Goal: Task Accomplishment & Management: Manage account settings

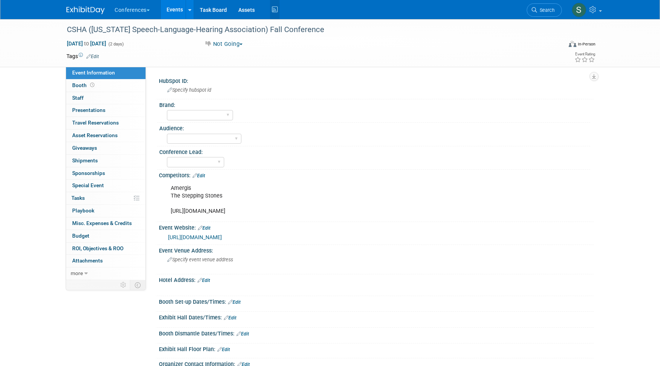
click at [274, 12] on icon at bounding box center [275, 10] width 10 height 12
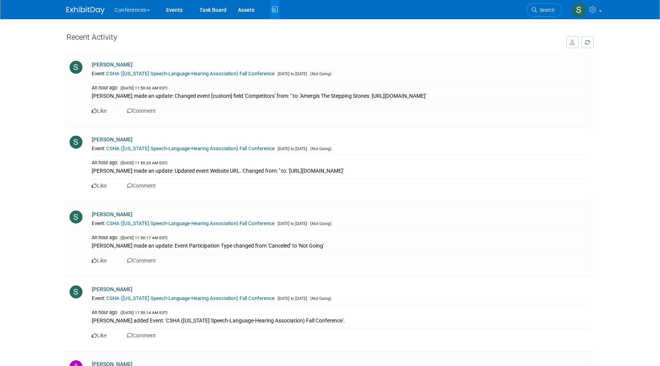
click at [543, 15] on link "Search" at bounding box center [544, 9] width 35 height 13
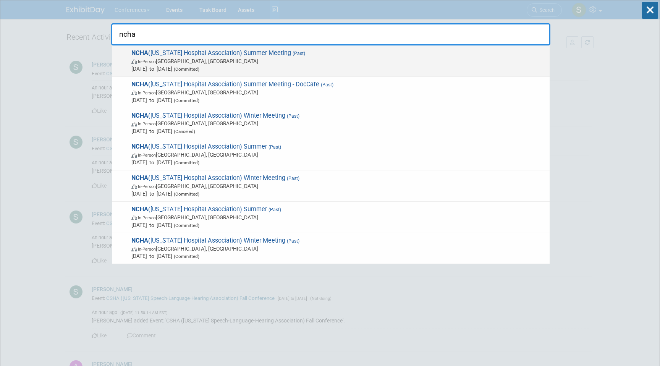
type input "ncha"
click at [404, 66] on span "Jul 16, 2025 to Jul 18, 2025 (Committed)" at bounding box center [338, 69] width 415 height 8
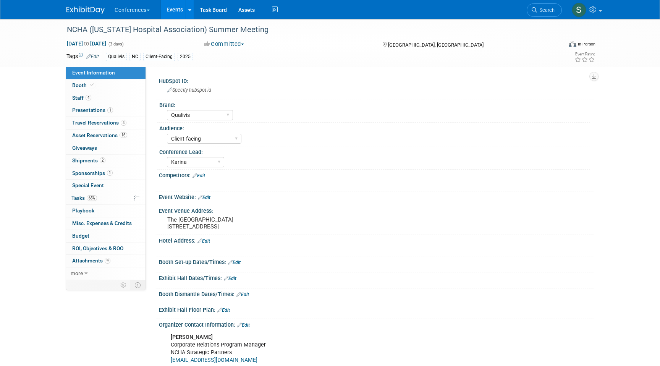
select select "Qualivis"
select select "Client-facing"
select select "Karina"
click at [128, 125] on link "4 Travel Reservations 4" at bounding box center [105, 123] width 79 height 12
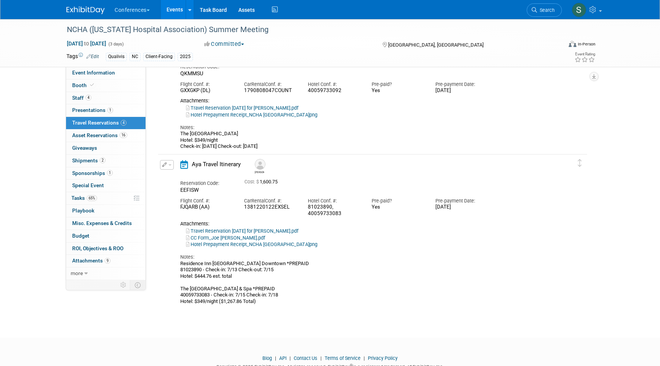
scroll to position [299, 0]
click at [167, 162] on button "button" at bounding box center [167, 164] width 14 height 10
click at [175, 175] on button "Edit Reservation" at bounding box center [193, 177] width 65 height 11
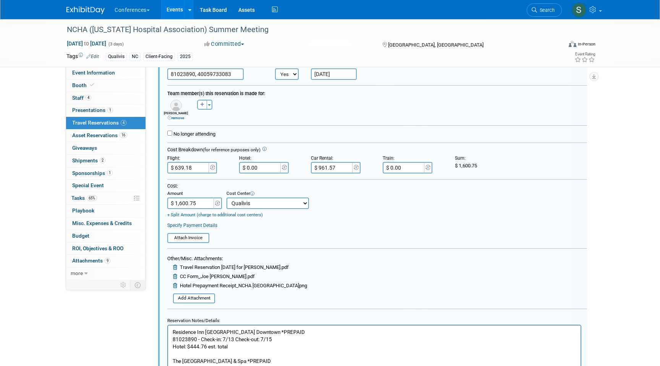
scroll to position [465, 0]
click at [184, 166] on input "$ 639.18" at bounding box center [188, 166] width 43 height 11
click at [183, 166] on input "$ 639.18" at bounding box center [188, 166] width 43 height 11
click at [189, 169] on input "$ 639.18" at bounding box center [188, 166] width 43 height 11
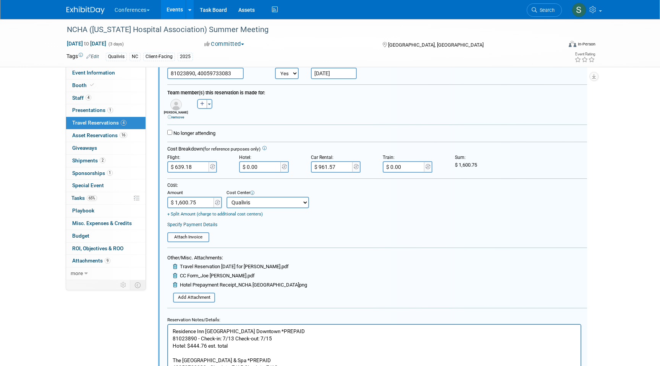
click at [189, 169] on input "$ 639.18" at bounding box center [188, 166] width 43 height 11
click at [186, 169] on input "$ 639.18" at bounding box center [188, 166] width 43 height 11
click at [183, 167] on input "$ 639.18" at bounding box center [188, 166] width 43 height 11
type input "$ 674.18"
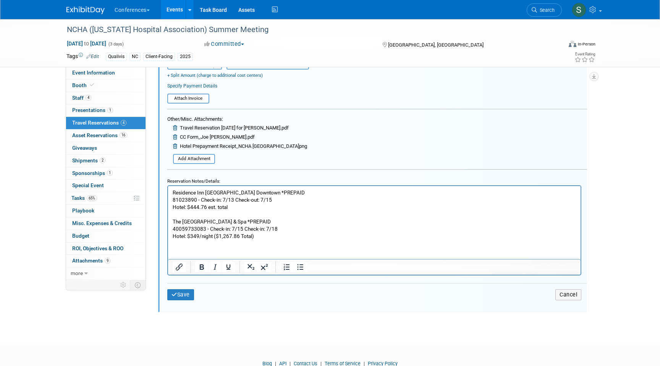
scroll to position [605, 0]
click at [263, 233] on p "Residence Inn Louisville Downtown *PREPAID 81023890 - Check-in: 7/13 Check-out:…" at bounding box center [375, 213] width 404 height 51
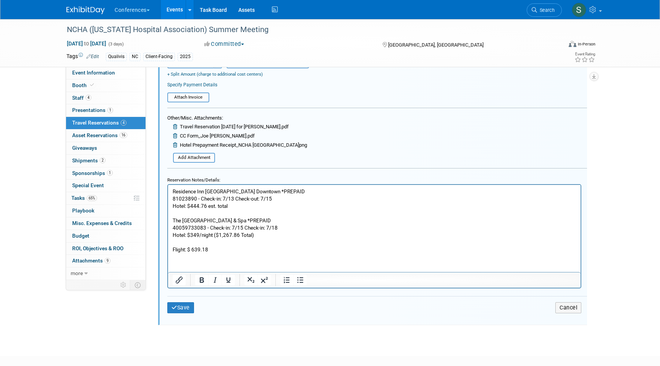
click at [220, 250] on p "Flight: $ 639.18" at bounding box center [375, 249] width 404 height 7
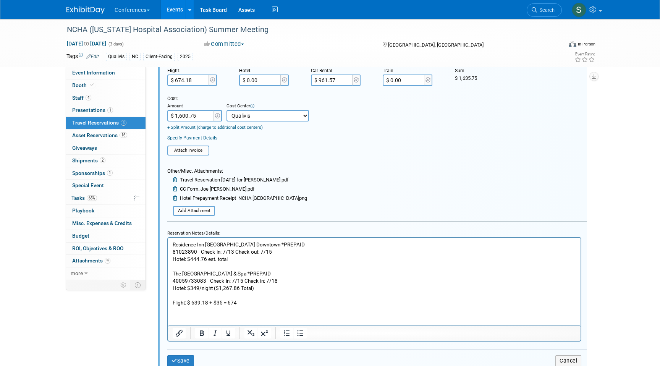
scroll to position [553, 0]
click at [185, 360] on button "Save" at bounding box center [180, 360] width 27 height 11
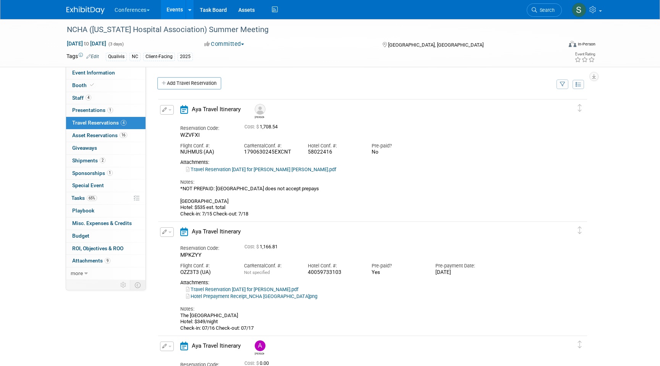
scroll to position [8, 0]
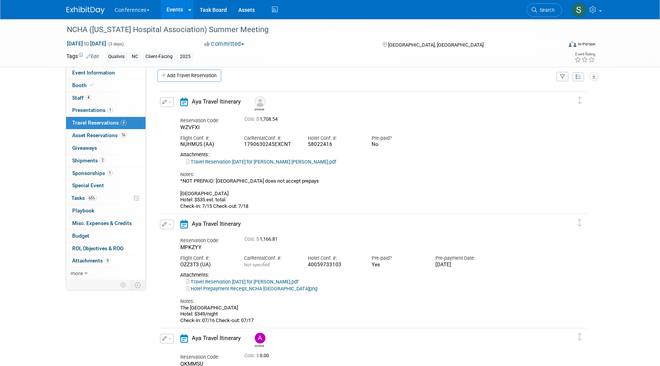
click at [167, 102] on icon "button" at bounding box center [164, 102] width 5 height 5
click at [173, 115] on button "Edit Reservation" at bounding box center [193, 115] width 65 height 11
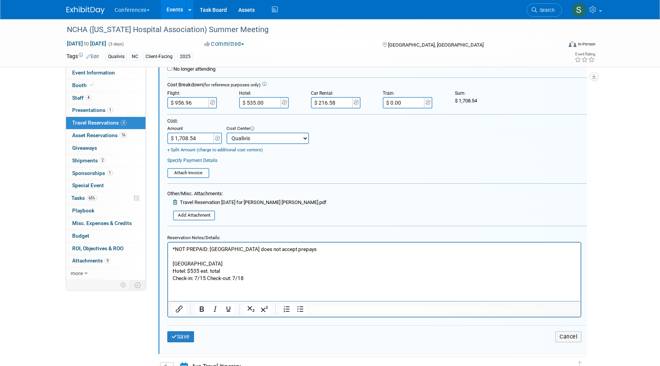
scroll to position [177, 0]
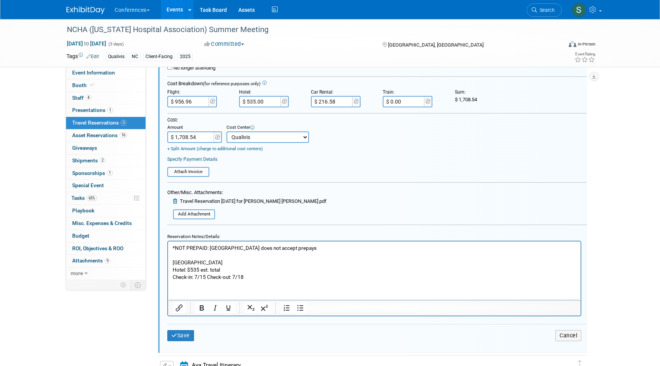
click at [186, 102] on input "$ 956.96" at bounding box center [188, 101] width 43 height 11
click at [264, 280] on p "*NOT PREPAID: Cambria Hotel does not accept prepays Cambria Hotel Downtown Ashe…" at bounding box center [375, 262] width 404 height 36
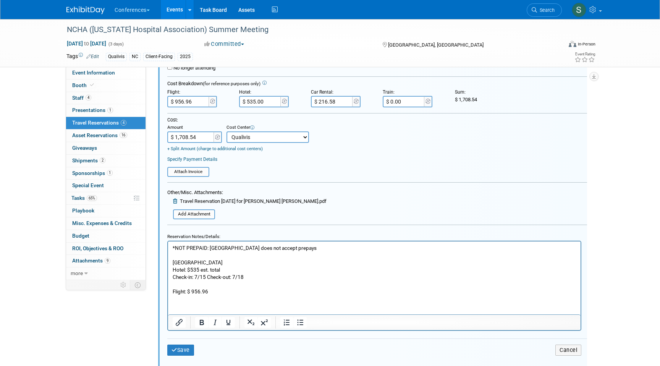
click at [222, 289] on p "Flight: $ 956.96" at bounding box center [375, 291] width 404 height 7
drag, startPoint x: 252, startPoint y: 290, endPoint x: 228, endPoint y: 290, distance: 24.1
click at [228, 290] on p "Flight: $ 956.96 + $35 = $991.96" at bounding box center [375, 291] width 404 height 7
copy p "$991.96"
click at [187, 103] on input "$ 956.96" at bounding box center [188, 101] width 43 height 11
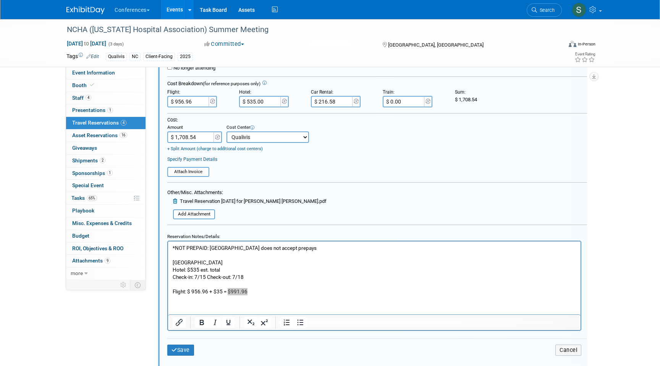
click at [187, 103] on input "$ 956.96" at bounding box center [188, 101] width 43 height 11
paste input "991.96"
type input "$ 991.96"
click at [183, 352] on button "Save" at bounding box center [180, 350] width 27 height 11
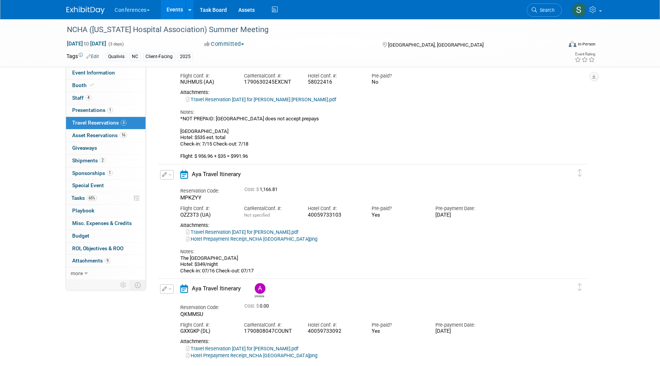
scroll to position [0, 0]
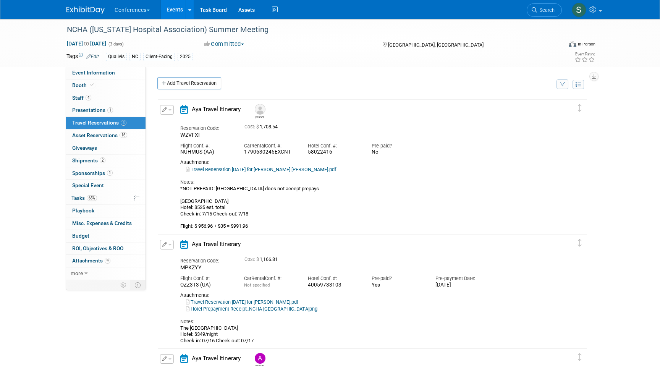
click at [166, 246] on icon "button" at bounding box center [164, 244] width 5 height 5
click at [175, 256] on button "Edit Reservation" at bounding box center [193, 258] width 65 height 11
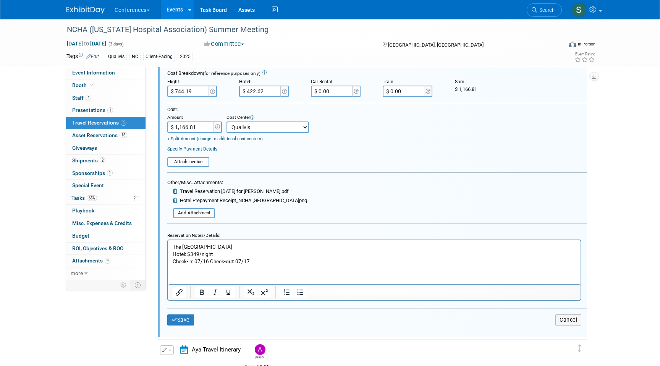
scroll to position [305, 0]
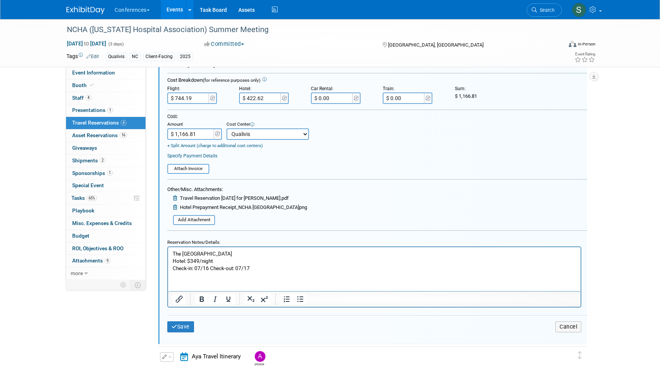
click at [189, 97] on input "$ 744.19" at bounding box center [188, 97] width 43 height 11
click at [266, 268] on p "The Omni Grove Park Inn & Spa Hotel: $349/night Check-in: 07/16 Check-out: 07/17" at bounding box center [375, 261] width 404 height 22
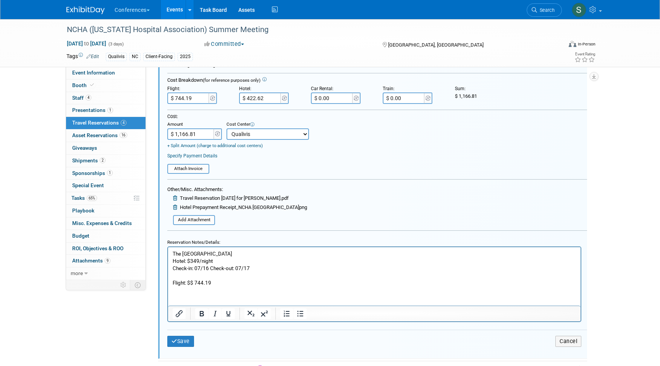
click at [193, 282] on p "Flight: $$ 744.19" at bounding box center [375, 282] width 404 height 7
click at [212, 283] on p "Flight: $ 744.19" at bounding box center [375, 282] width 404 height 7
drag, startPoint x: 251, startPoint y: 282, endPoint x: 229, endPoint y: 281, distance: 22.9
click at [229, 281] on p "Flight: $ 744.19 + $35 = $779.19" at bounding box center [375, 282] width 404 height 7
copy p "$779.19"
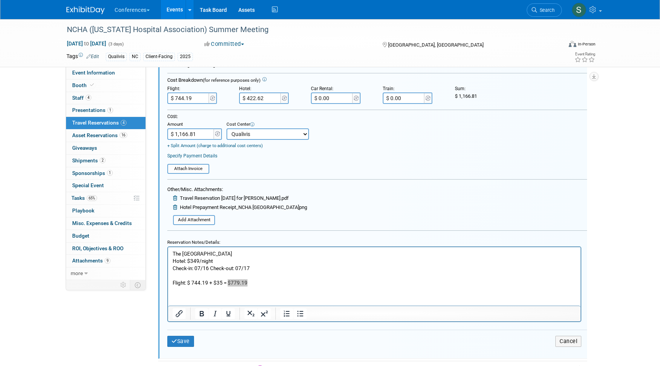
click at [187, 94] on input "$ 744.19" at bounding box center [188, 97] width 43 height 11
paste input "779.19"
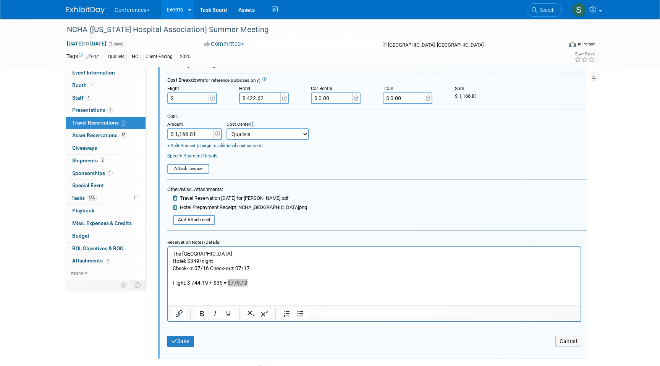
type input "$ 779.19"
click at [198, 135] on input "$ 1,166.81" at bounding box center [191, 133] width 48 height 11
click at [212, 116] on div "Cost:" at bounding box center [377, 116] width 420 height 6
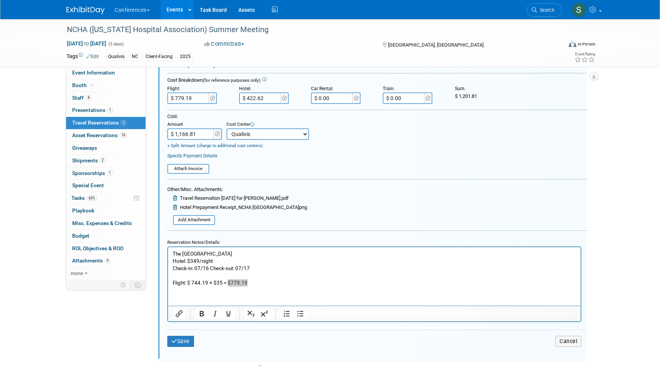
click at [212, 116] on div "Cost:" at bounding box center [377, 116] width 420 height 6
click at [191, 139] on input "$ 1,166.81" at bounding box center [191, 133] width 48 height 11
type input "$ 1,201.81"
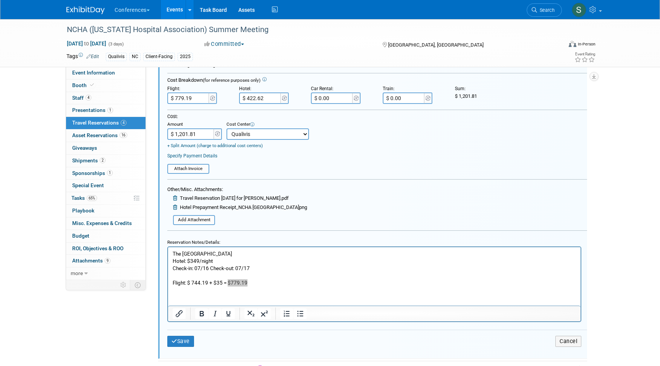
click at [187, 350] on div "Save Cancel" at bounding box center [377, 341] width 420 height 23
click at [187, 345] on button "Save" at bounding box center [180, 341] width 27 height 11
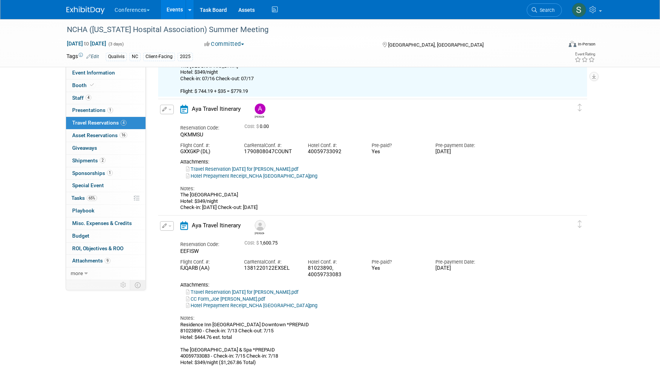
scroll to position [263, 0]
click at [164, 225] on icon "button" at bounding box center [164, 225] width 5 height 5
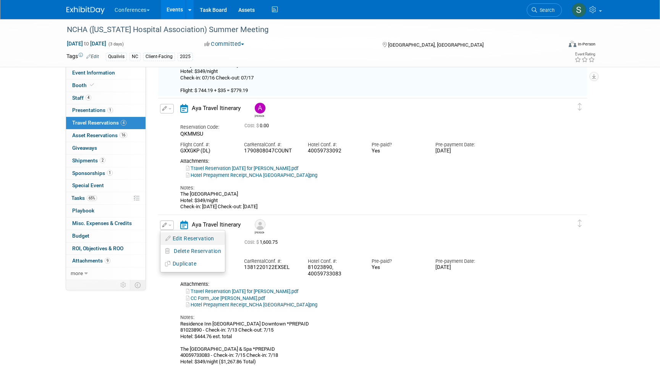
click at [169, 238] on icon "button" at bounding box center [168, 238] width 6 height 5
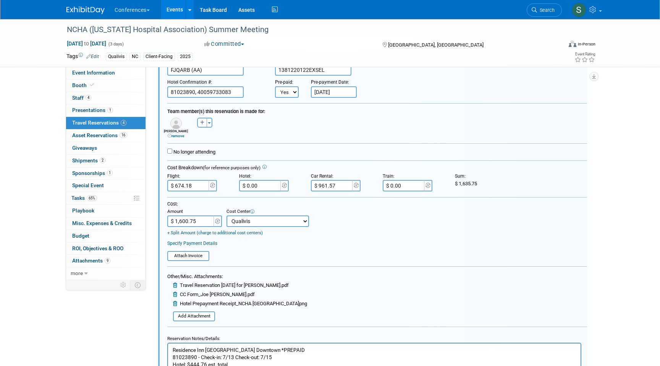
scroll to position [473, 0]
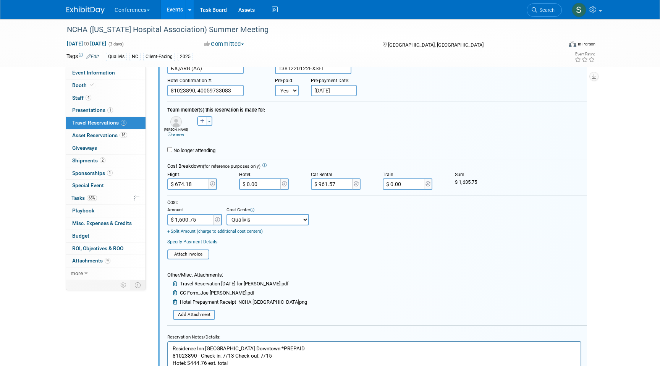
click at [186, 219] on input "$ 1,600.75" at bounding box center [191, 219] width 48 height 11
click at [188, 220] on input "$ 1,600.75" at bounding box center [191, 219] width 48 height 11
type input "$ 1,635.75"
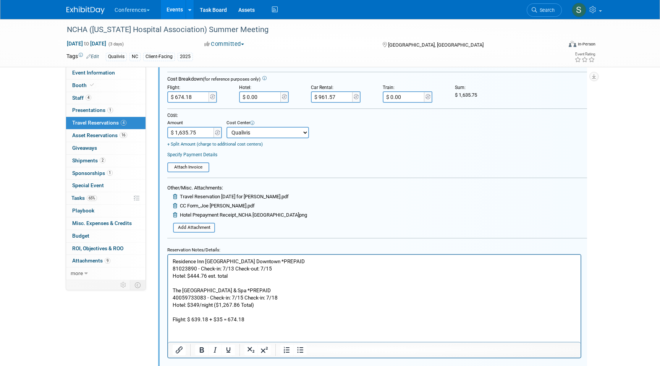
scroll to position [612, 0]
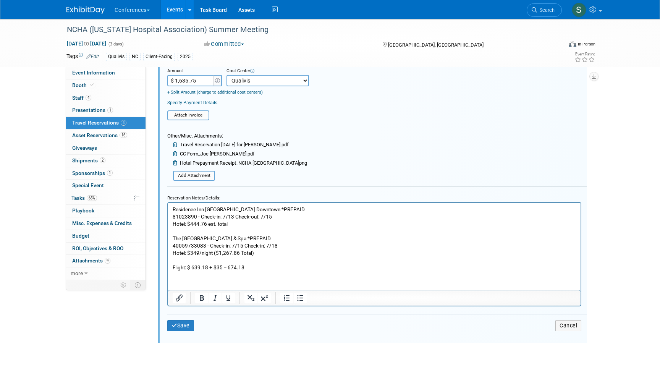
click at [183, 337] on div "Save Cancel" at bounding box center [377, 325] width 420 height 23
click at [183, 329] on button "Save" at bounding box center [180, 325] width 27 height 11
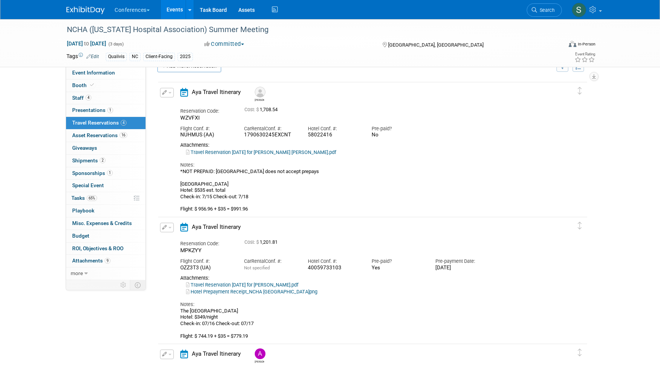
scroll to position [8, 0]
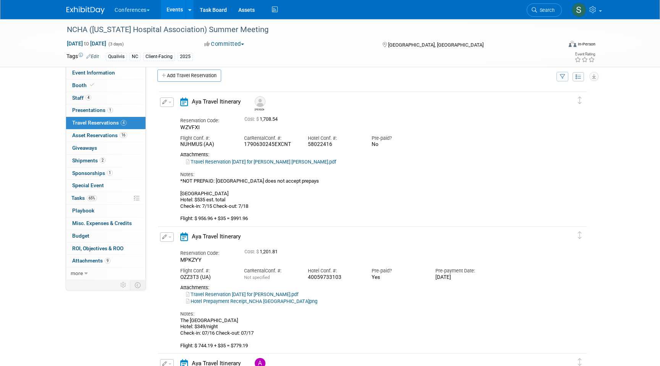
click at [166, 101] on icon "button" at bounding box center [164, 102] width 5 height 5
click at [175, 114] on button "Edit Reservation" at bounding box center [193, 115] width 65 height 11
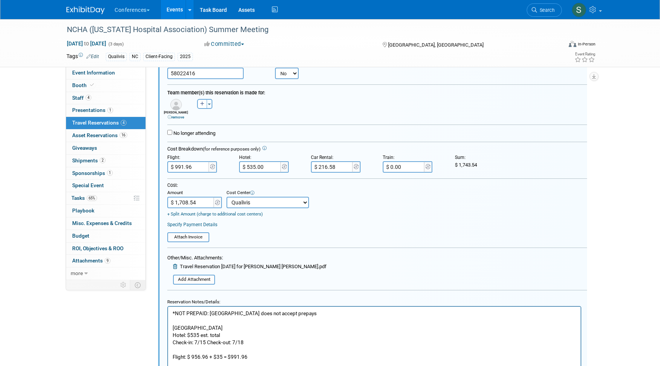
scroll to position [113, 0]
click at [186, 201] on input "$ 1,708.54" at bounding box center [191, 201] width 48 height 11
click at [188, 201] on input "$ 1,708.54" at bounding box center [191, 201] width 48 height 11
type input "$ 1,743.54"
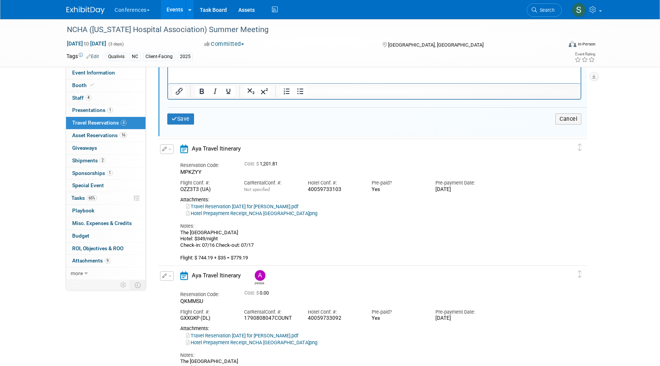
scroll to position [404, 0]
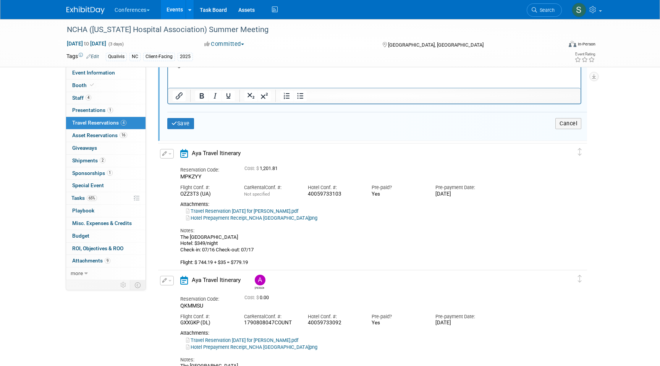
click at [185, 130] on div "Save Cancel" at bounding box center [377, 123] width 420 height 23
click at [181, 124] on button "Save" at bounding box center [180, 123] width 27 height 11
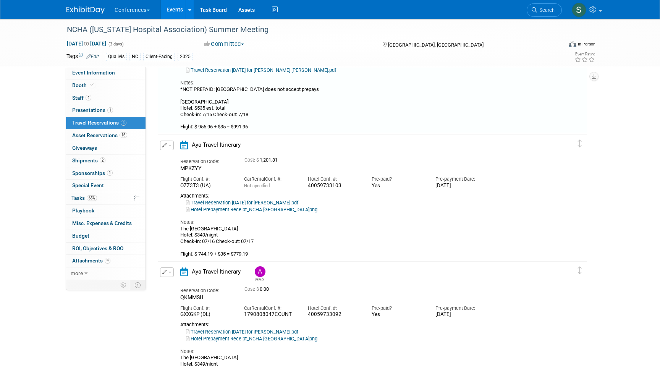
scroll to position [13, 0]
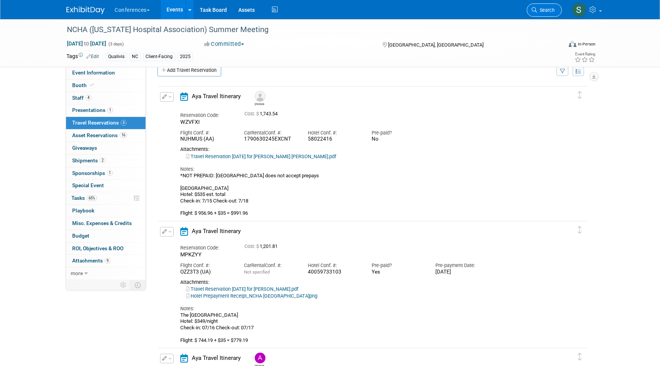
click at [544, 13] on link "Search" at bounding box center [544, 9] width 35 height 13
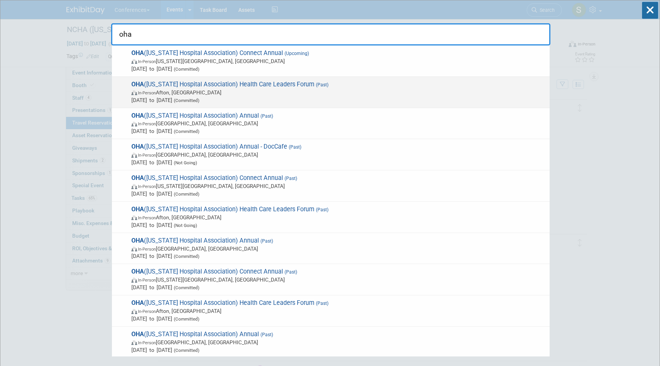
type input "oha"
click at [306, 96] on span "Jun 22, 2025 to Jun 24, 2025 (Committed)" at bounding box center [338, 100] width 415 height 8
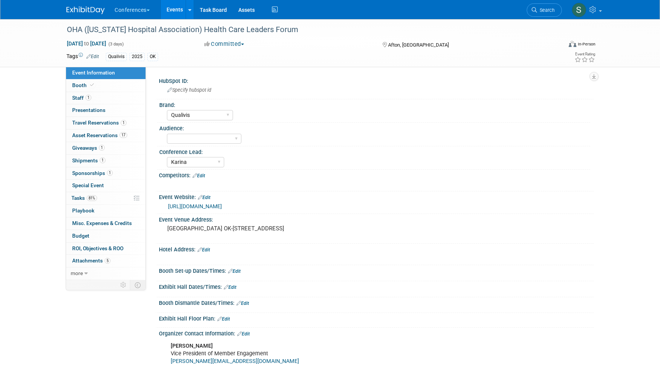
select select "Qualivis"
select select "Karina"
click at [119, 125] on span "Travel Reservations 1" at bounding box center [99, 123] width 54 height 6
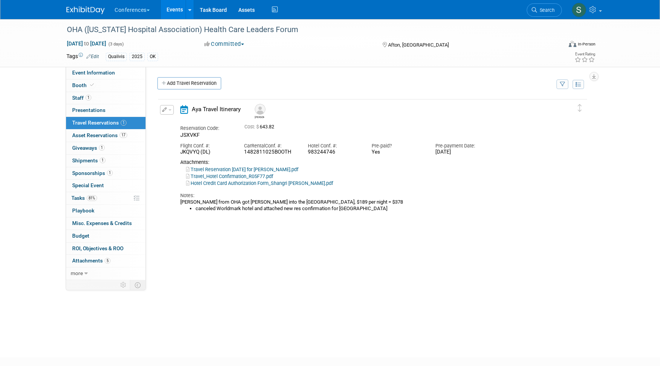
click at [165, 106] on button "button" at bounding box center [167, 110] width 14 height 10
click at [176, 119] on button "Edit Reservation" at bounding box center [193, 123] width 65 height 11
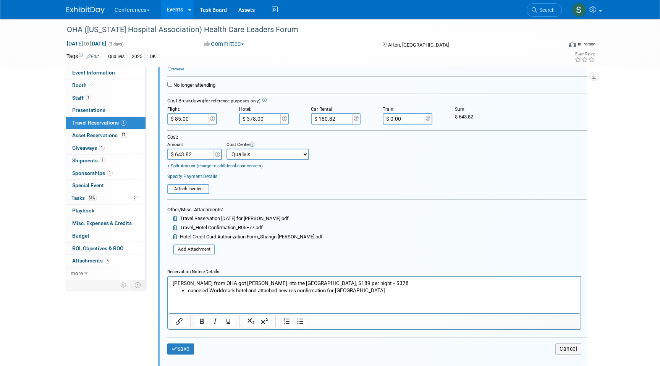
scroll to position [161, 0]
click at [381, 290] on li "canceled Worldmark hotel and attached new res confirmation for Shangri-La" at bounding box center [382, 289] width 389 height 7
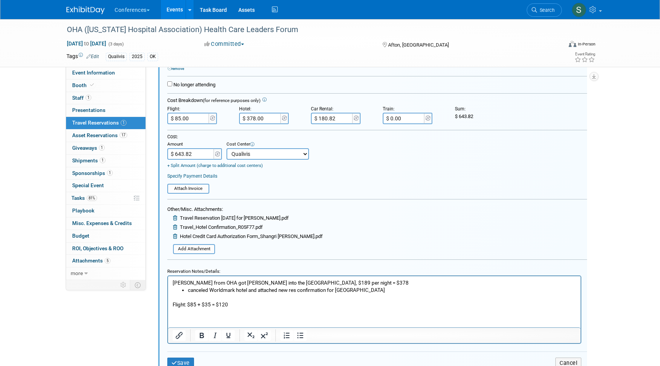
click at [199, 121] on input "$ 85.00" at bounding box center [188, 118] width 43 height 11
type input "$ 120.00"
click at [189, 157] on input "$ 643.82" at bounding box center [191, 153] width 48 height 11
click at [185, 156] on input "$ 643.82" at bounding box center [191, 153] width 48 height 11
click at [183, 154] on input "$ 643.82" at bounding box center [191, 153] width 48 height 11
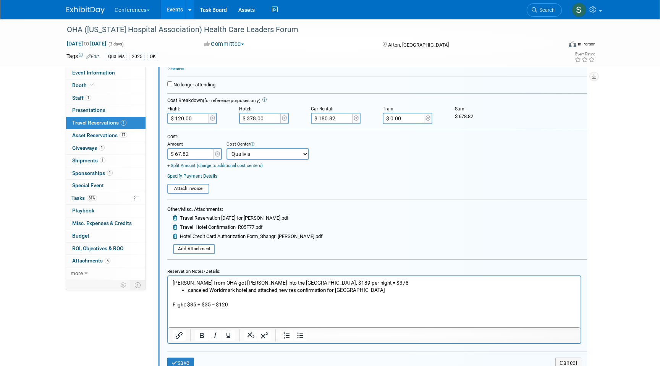
type input "$ 678.82"
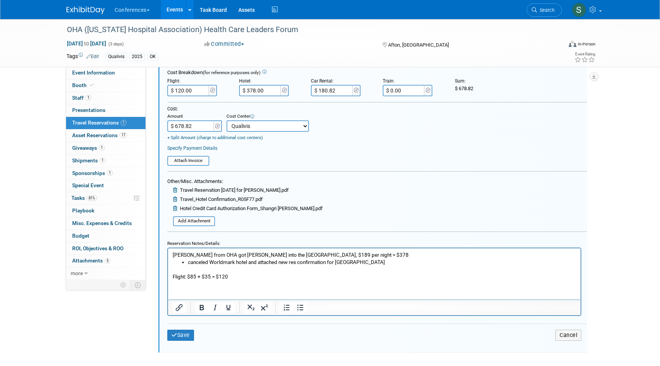
scroll to position [191, 0]
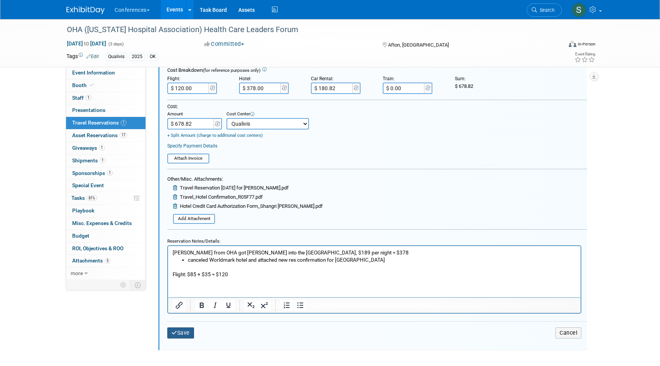
click at [188, 330] on button "Save" at bounding box center [180, 332] width 27 height 11
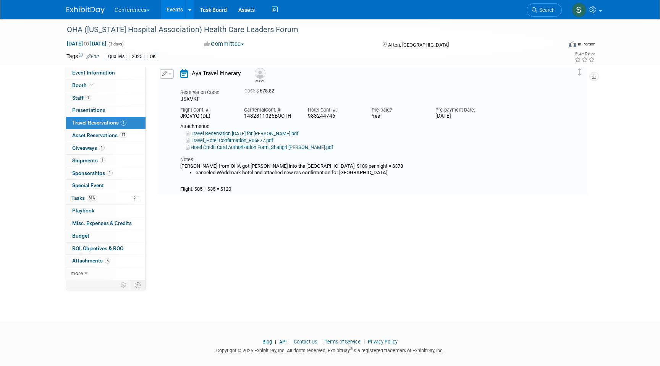
scroll to position [13, 0]
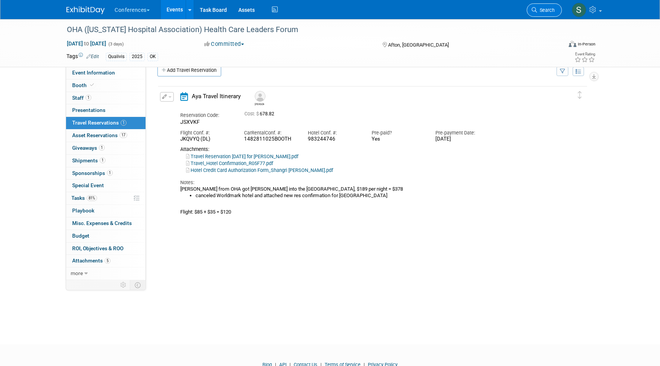
click at [538, 15] on link "Search" at bounding box center [544, 9] width 35 height 13
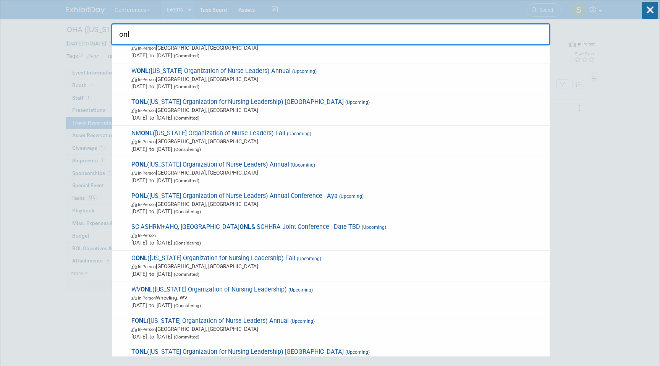
scroll to position [0, 0]
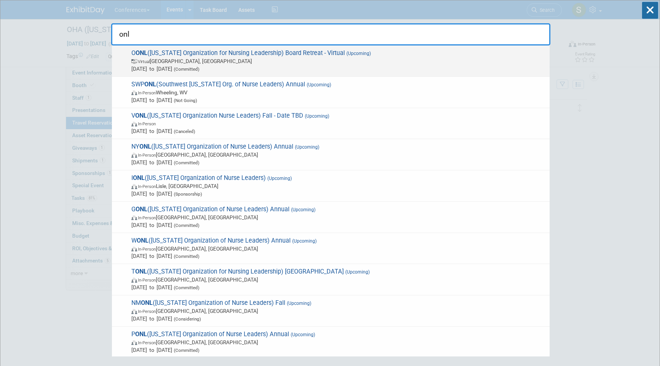
type input "onl"
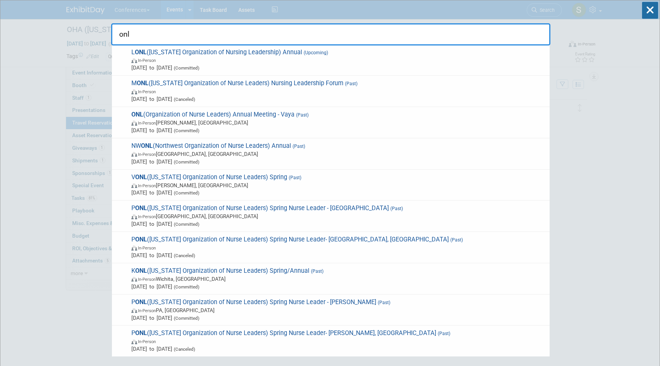
scroll to position [596, 0]
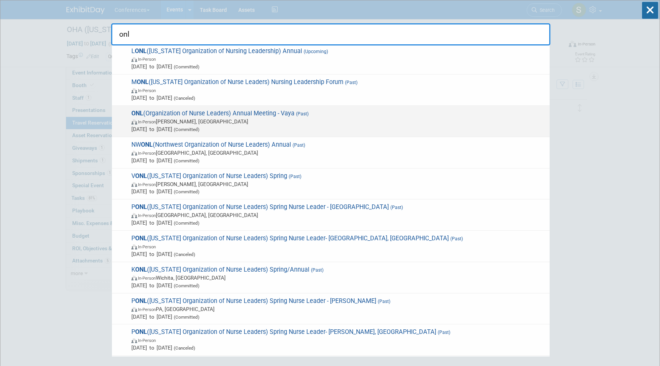
click at [234, 126] on span "Jun 5, 2025 to Jun 6, 2025 (Committed)" at bounding box center [338, 129] width 415 height 8
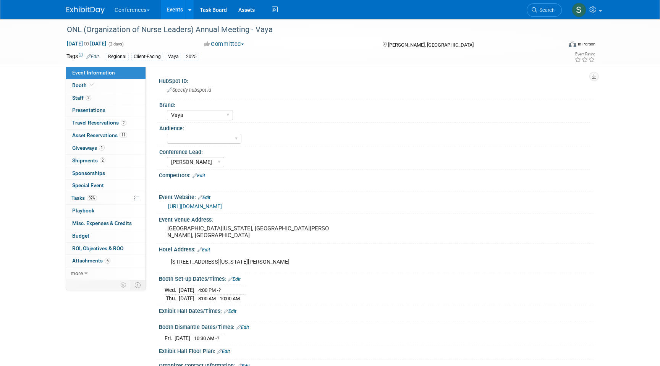
select select "Vaya"
select select "[PERSON_NAME]"
click at [116, 125] on span "Travel Reservations 2" at bounding box center [99, 123] width 54 height 6
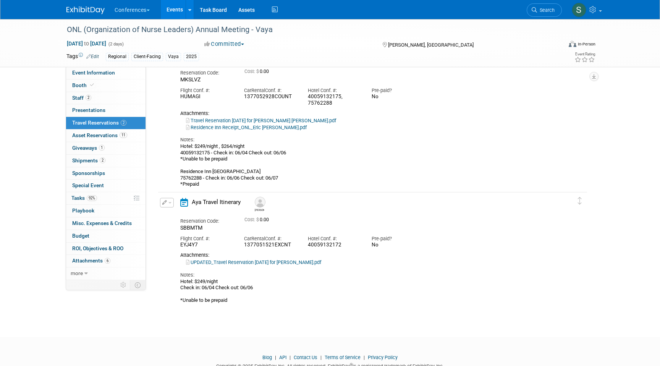
scroll to position [56, 0]
click at [168, 200] on button "button" at bounding box center [167, 202] width 14 height 10
click at [185, 211] on button "Edit Reservation" at bounding box center [193, 215] width 65 height 11
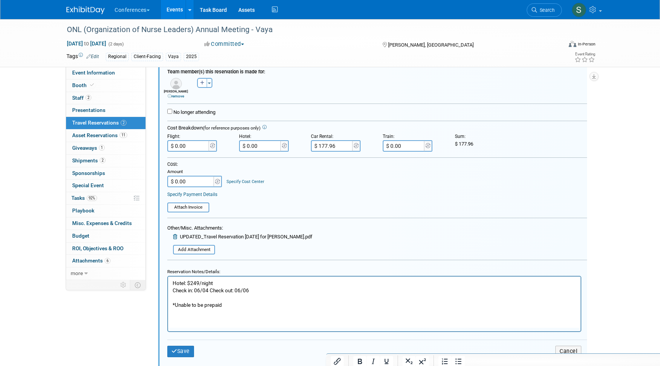
scroll to position [315, 0]
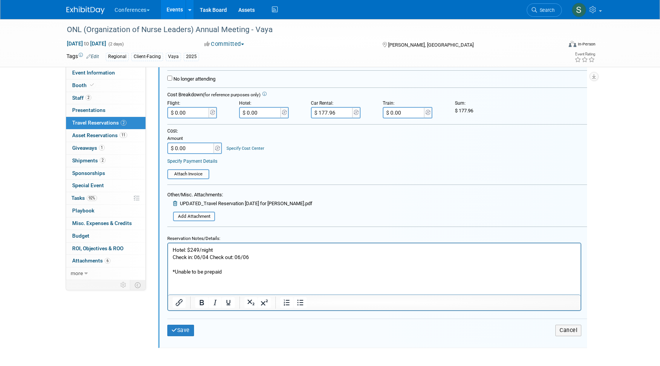
click at [234, 272] on p "Hotel: $249/night Check in: 06/04 Check out: 06/06 *Unable to be prepaid" at bounding box center [375, 260] width 404 height 29
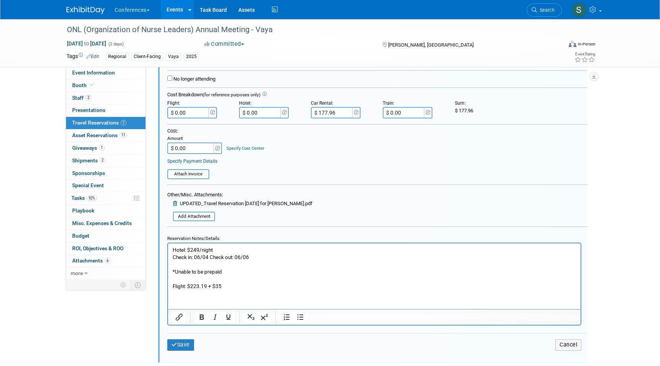
click at [337, 113] on input "$ 177.96" at bounding box center [332, 112] width 43 height 11
type input "$ 166.33"
click at [259, 257] on p "Hotel: $249/night Check in: 06/04 Check out: 06/06 *Unable to be prepaid" at bounding box center [375, 260] width 404 height 29
click at [233, 283] on p "Flight: $223.19 + $35" at bounding box center [375, 286] width 404 height 7
click at [259, 256] on p "Hotel: $249/night Check in: 06/04 Check out: 06/06 *Unable to be prepaid" at bounding box center [375, 260] width 404 height 29
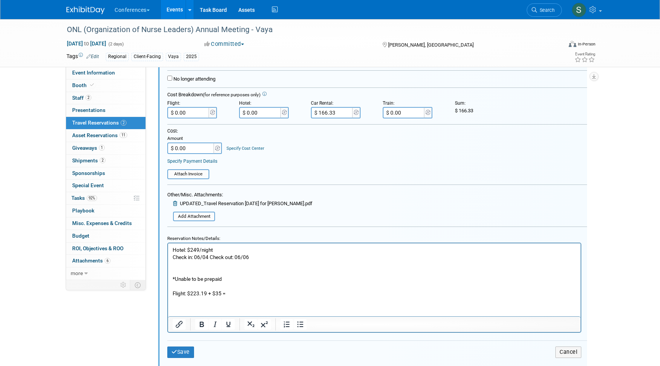
click at [269, 111] on input "$ 0.00" at bounding box center [260, 112] width 43 height 11
type input "$ 320.17"
click at [258, 259] on p "Hotel: $249/night Check in: 06/04 Check out: 06/06" at bounding box center [375, 253] width 404 height 15
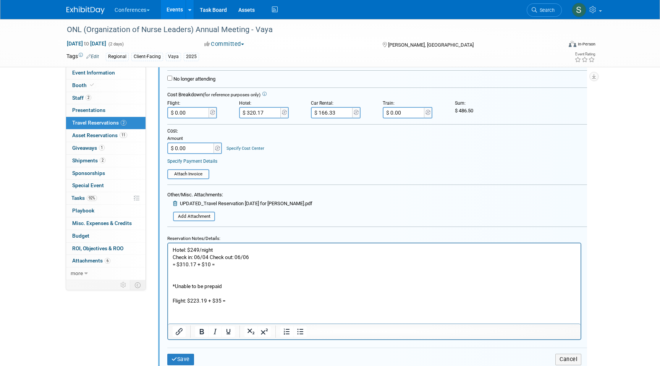
click at [177, 264] on p "= $310.17 + $10 =" at bounding box center [375, 264] width 404 height 7
click at [226, 265] on p "$310.17 + $10 =" at bounding box center [375, 264] width 404 height 7
click at [230, 299] on p "Flight: $223.19 + $35 =" at bounding box center [375, 300] width 404 height 7
click at [194, 112] on input "$ 0.00" at bounding box center [188, 112] width 43 height 11
type input "$ 258.19"
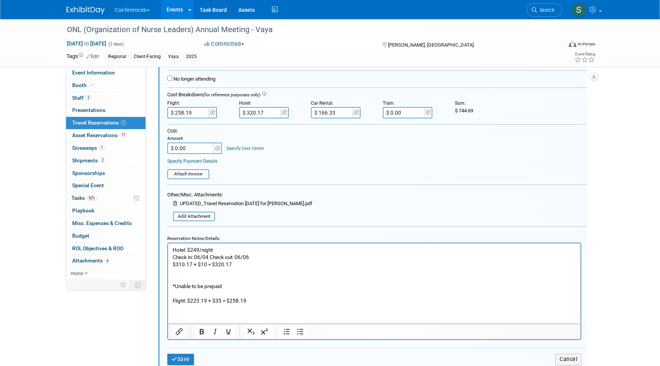
click at [196, 151] on input "$ 0.00" at bounding box center [191, 148] width 48 height 11
type input "$ 744.69"
click at [184, 359] on button "Save" at bounding box center [180, 359] width 27 height 11
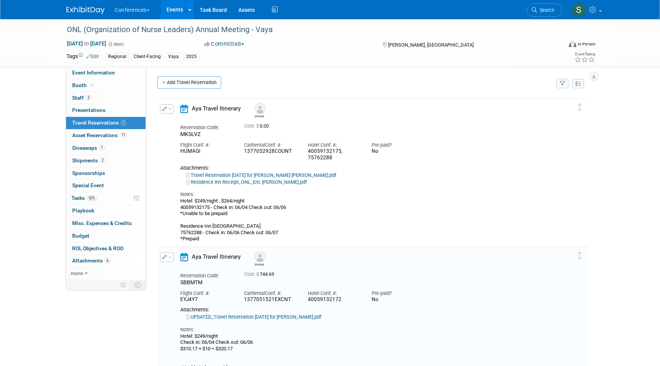
scroll to position [0, 0]
click at [170, 110] on span "button" at bounding box center [170, 110] width 3 height 2
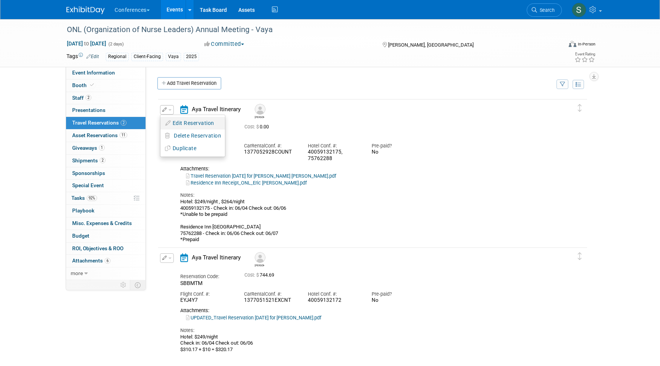
click at [173, 124] on button "Edit Reservation" at bounding box center [193, 123] width 65 height 11
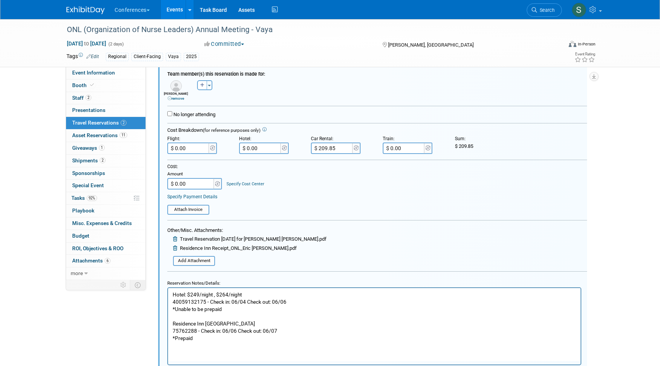
scroll to position [139, 0]
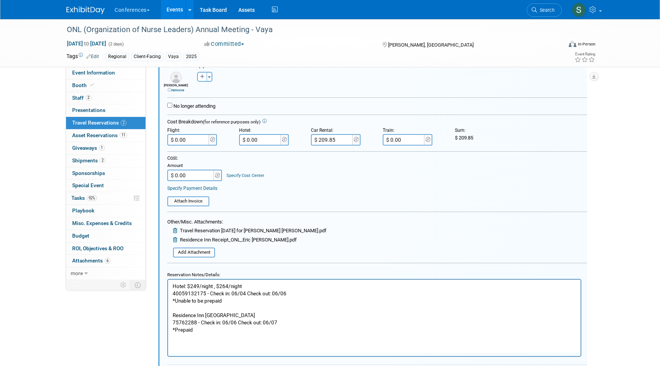
click at [338, 143] on input "$ 209.85" at bounding box center [332, 139] width 43 height 11
type input "$ 226.96"
click at [232, 301] on p "Hotel: $249/night , $264/night 40059132175 - Check in: 06/04 Check out: 06/06 *…" at bounding box center [375, 307] width 404 height 51
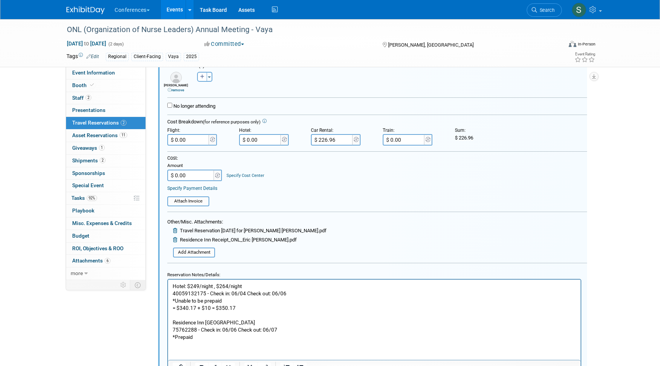
click at [266, 143] on input "$ 0.00" at bounding box center [260, 139] width 43 height 11
type input "$ 350.17"
click at [220, 334] on p "= $340.17 + $10 = $350.17 Residence Inn Manchester Downtown 75762288 - Check in…" at bounding box center [375, 322] width 404 height 36
drag, startPoint x: 199, startPoint y: 353, endPoint x: 172, endPoint y: 346, distance: 27.6
click at [172, 346] on html "Hotel: $249/night , $264/night 40059132175 - Check in: 06/04 Check out: 06/06 *…" at bounding box center [374, 316] width 413 height 75
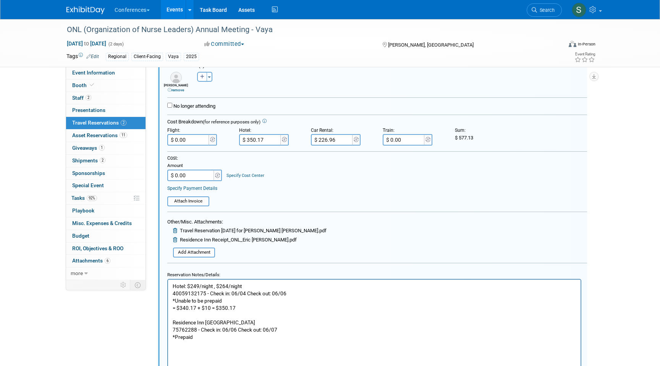
click at [198, 175] on input "$ 0.00" at bounding box center [191, 175] width 48 height 11
click at [178, 175] on input "$ 5.13" at bounding box center [191, 175] width 48 height 11
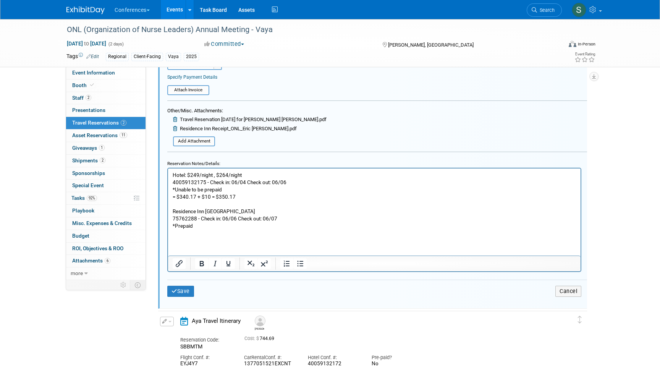
scroll to position [287, 0]
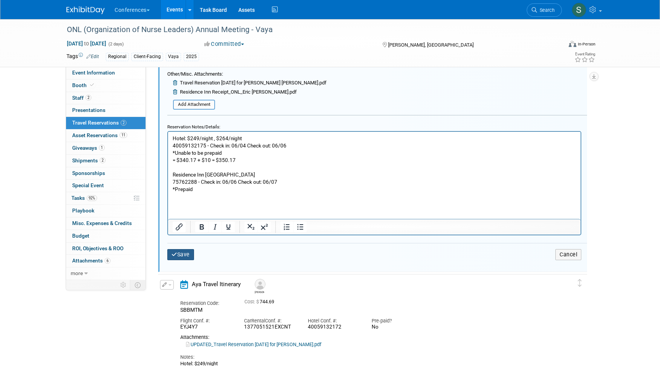
type input "$ 577.13"
click at [187, 256] on button "Save" at bounding box center [180, 254] width 27 height 11
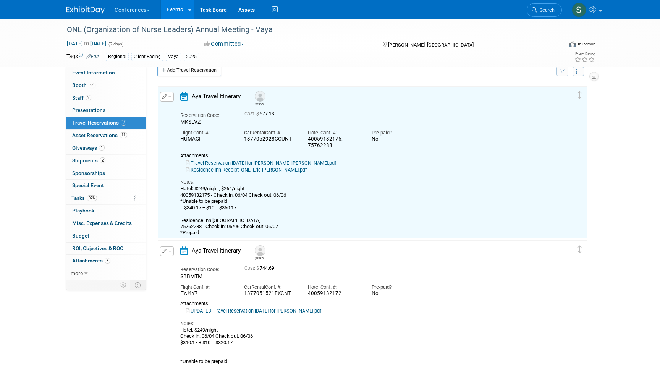
scroll to position [0, 0]
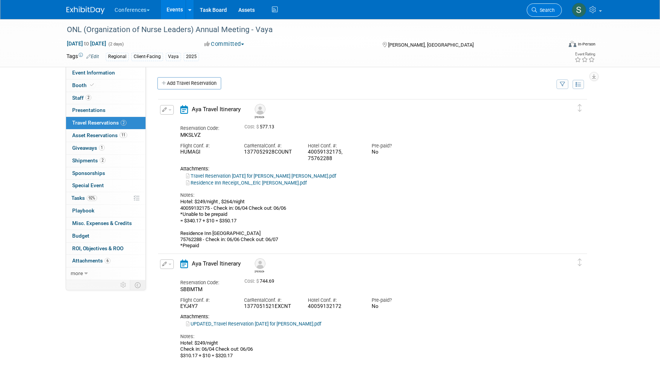
click at [543, 14] on link "Search" at bounding box center [544, 9] width 35 height 13
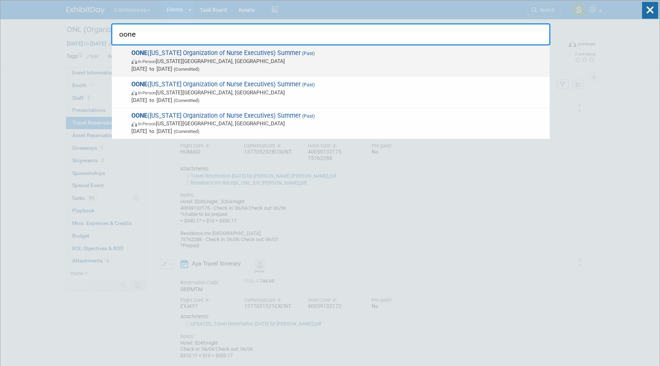
type input "oone"
click at [310, 59] on span "In-Person Oklahoma City, OK" at bounding box center [338, 61] width 415 height 8
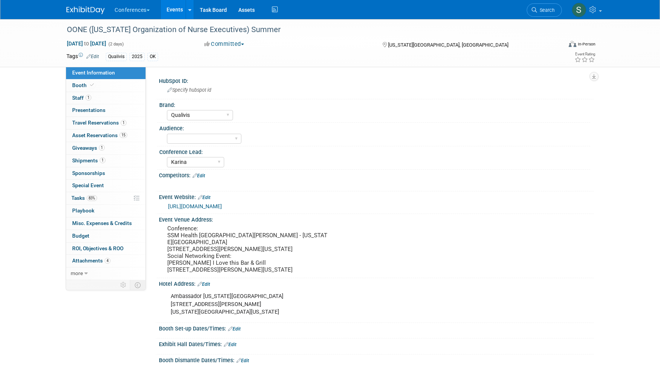
select select "Qualivis"
select select "Karina"
click at [117, 121] on span "Travel Reservations 1" at bounding box center [99, 123] width 54 height 6
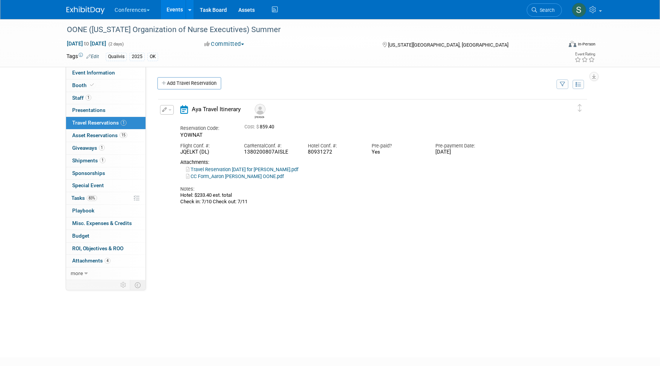
click at [158, 108] on div "Edit Reservation [GEOGRAPHIC_DATA]" at bounding box center [166, 112] width 16 height 14
click at [162, 109] on button "button" at bounding box center [167, 110] width 14 height 10
click at [182, 119] on button "Edit Reservation" at bounding box center [193, 123] width 65 height 11
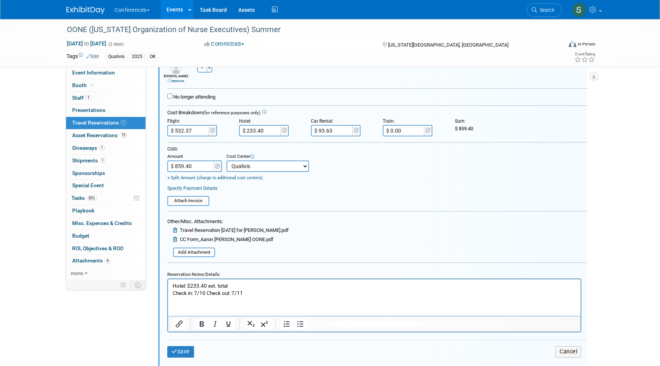
scroll to position [149, 0]
click at [250, 287] on p "Hotel: $233.40 est. total Check in: 7/10 Check out: 7/11" at bounding box center [375, 289] width 404 height 15
click at [251, 293] on p "Hotel: $233.40 est. total Check in: 7/10 Check out: 7/11" at bounding box center [375, 289] width 404 height 15
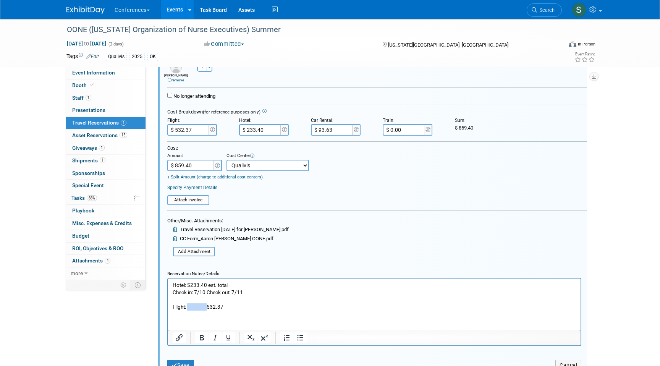
drag, startPoint x: 210, startPoint y: 307, endPoint x: 188, endPoint y: 306, distance: 21.4
click at [188, 306] on p "Flight: 532.37" at bounding box center [375, 306] width 404 height 7
click at [218, 308] on p "Flight: $532.37" at bounding box center [375, 306] width 404 height 7
click at [183, 130] on input "$ 532.37" at bounding box center [188, 129] width 43 height 11
click at [184, 130] on input "$ 532.37" at bounding box center [188, 129] width 43 height 11
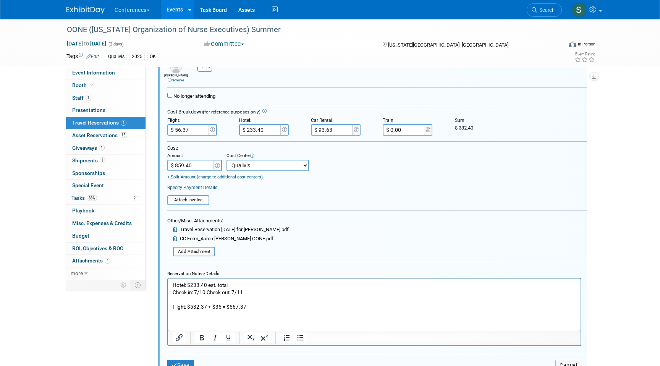
type input "$ 567.37"
click at [201, 166] on input "$ 859.40" at bounding box center [191, 165] width 48 height 11
click at [184, 166] on input "$ 859.40" at bounding box center [191, 165] width 48 height 11
type input "$ 894.40"
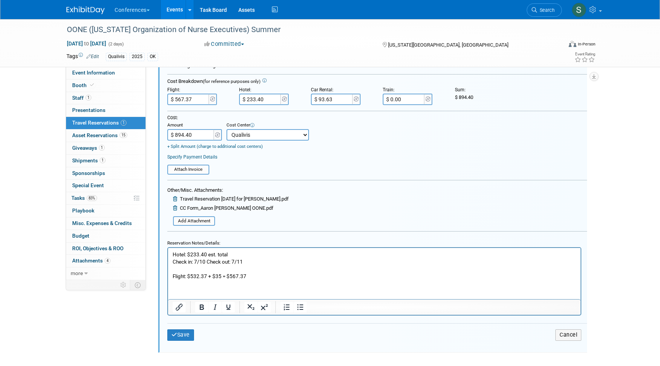
scroll to position [180, 0]
click at [182, 334] on button "Save" at bounding box center [180, 334] width 27 height 11
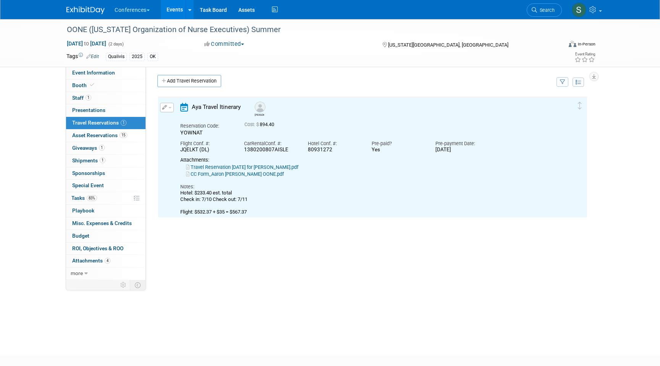
scroll to position [0, 0]
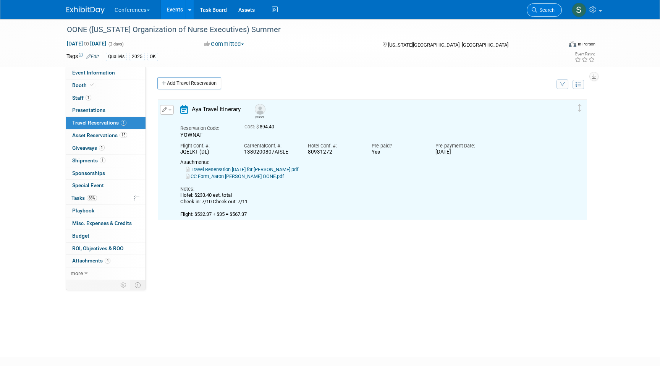
click at [537, 14] on link "Search" at bounding box center [544, 9] width 35 height 13
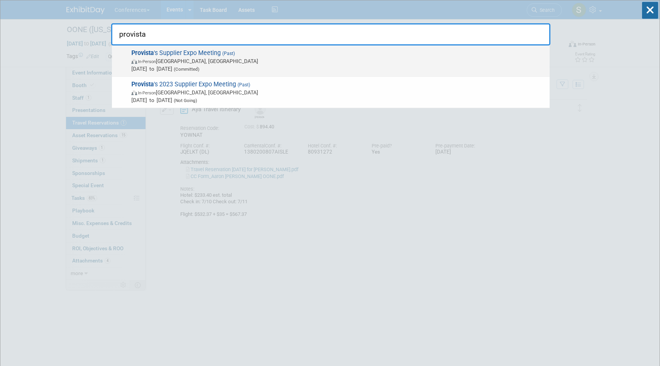
type input "provista"
click at [310, 62] on span "In-Person [GEOGRAPHIC_DATA], [GEOGRAPHIC_DATA]" at bounding box center [338, 61] width 415 height 8
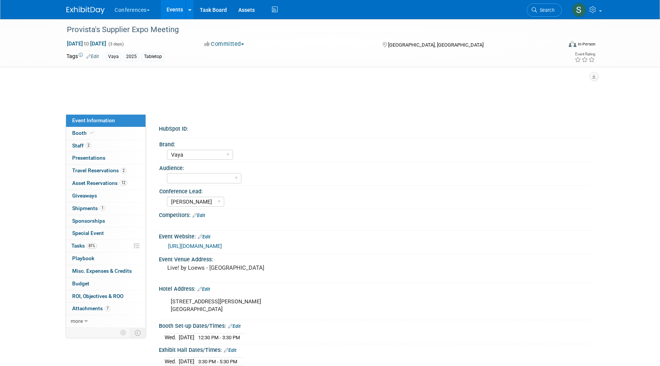
select select "Vaya"
select select "[PERSON_NAME]"
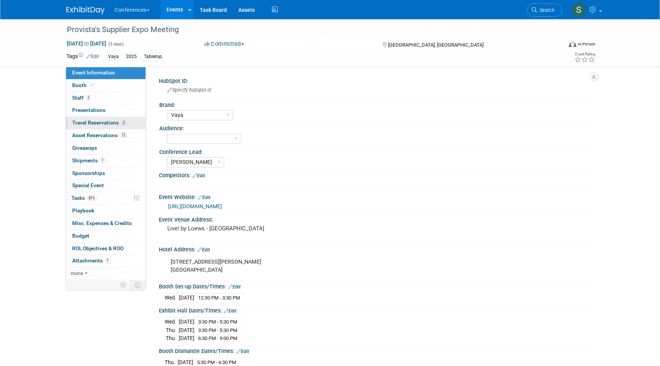
click at [131, 123] on link "2 Travel Reservations 2" at bounding box center [105, 123] width 79 height 12
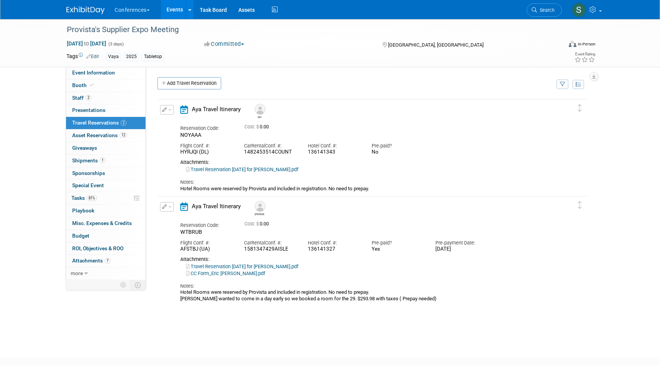
click at [167, 204] on button "button" at bounding box center [167, 207] width 14 height 10
click at [183, 218] on button "Edit Reservation" at bounding box center [193, 220] width 65 height 11
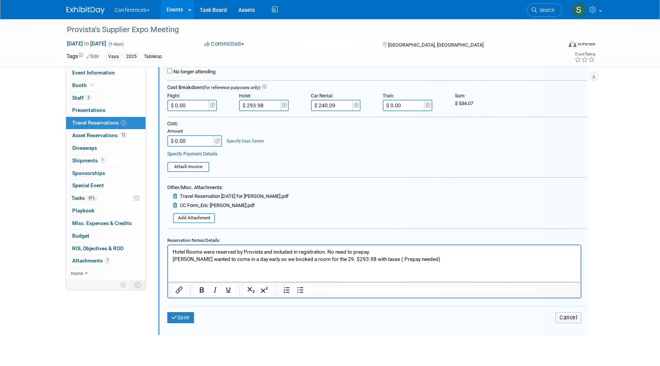
scroll to position [318, 0]
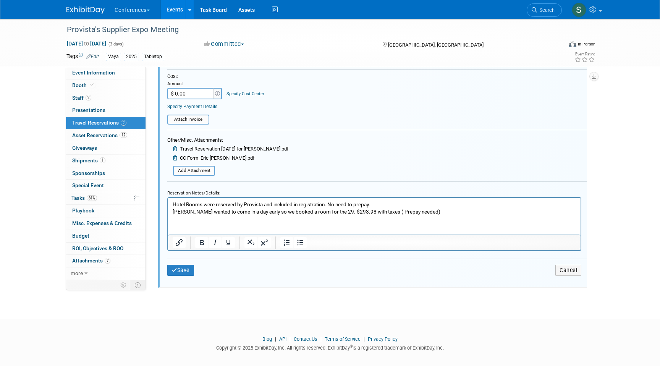
click at [434, 215] on html "Hotel Rooms were reserved by Provista and included in registration. No need to …" at bounding box center [374, 207] width 413 height 18
click at [423, 211] on p "Hotel Rooms were reserved by Provista and included in registration. No need to …" at bounding box center [375, 208] width 404 height 15
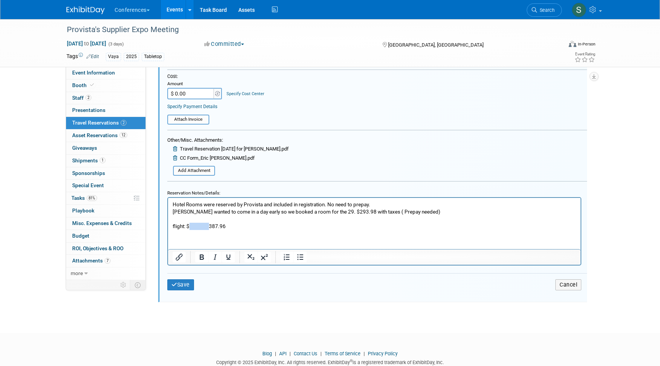
drag, startPoint x: 212, startPoint y: 227, endPoint x: 190, endPoint y: 227, distance: 21.8
click at [190, 227] on p "flight: $ 387.96" at bounding box center [375, 225] width 404 height 7
click at [214, 228] on p "flight: $387.96" at bounding box center [375, 225] width 404 height 7
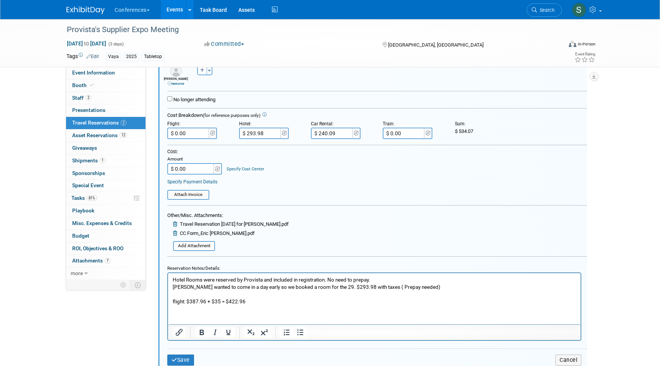
scroll to position [242, 0]
click at [194, 138] on input "$ 0.00" at bounding box center [188, 133] width 43 height 11
type input "$ 422.96"
click at [191, 172] on input "$ 0.00" at bounding box center [191, 169] width 48 height 11
type input "$ 957.03"
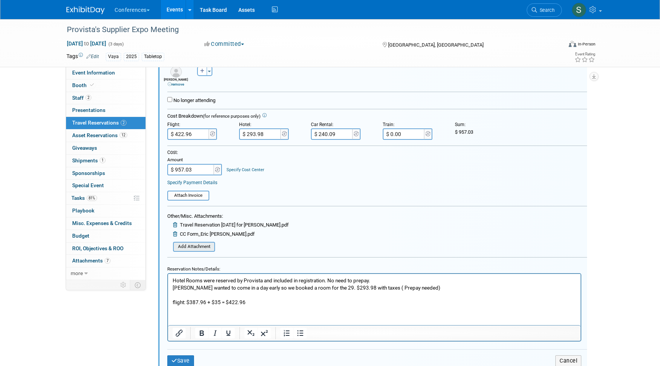
scroll to position [291, 0]
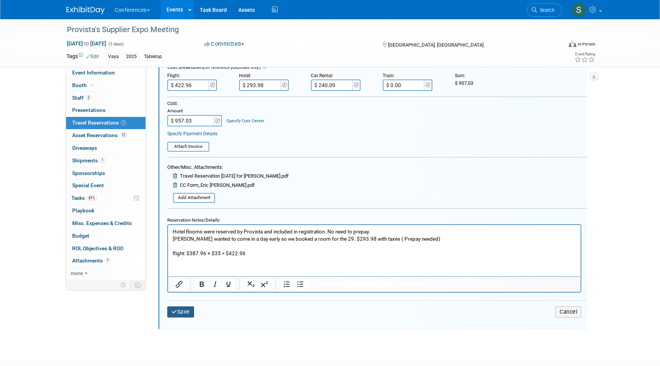
click at [186, 314] on button "Save" at bounding box center [180, 311] width 27 height 11
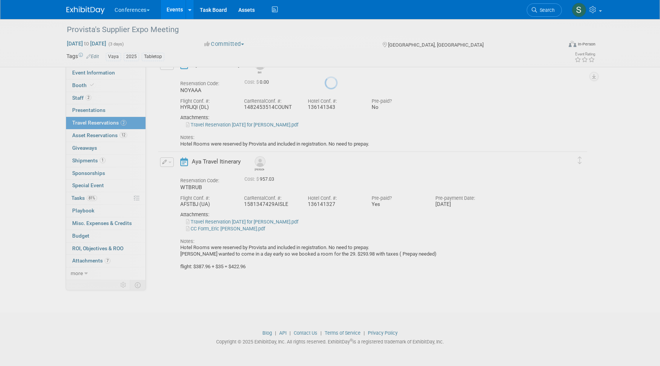
scroll to position [45, 0]
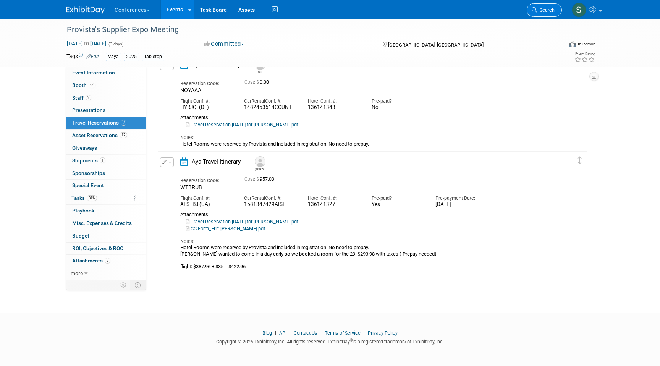
click at [538, 9] on span "Search" at bounding box center [546, 10] width 18 height 6
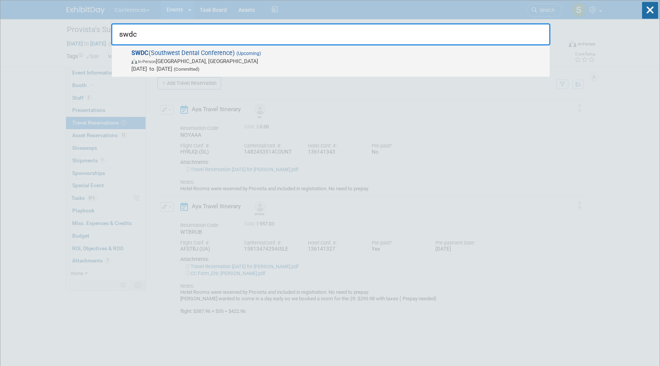
type input "swdc"
click at [300, 68] on span "Aug 21, 2025 to Aug 23, 2025 (Committed)" at bounding box center [338, 69] width 415 height 8
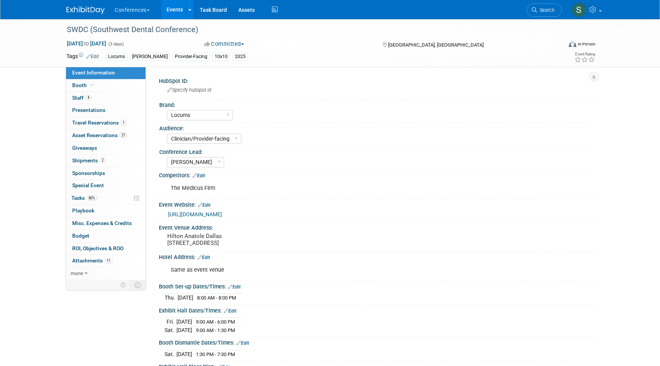
select select "Locums"
select select "Clinician/Provider-facing"
select select "[PERSON_NAME]"
click at [124, 122] on span "1" at bounding box center [124, 123] width 6 height 6
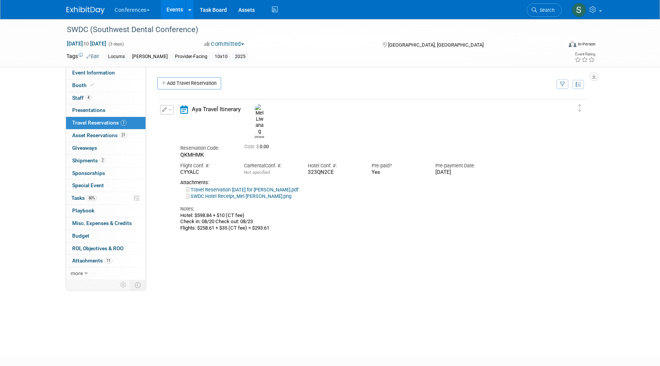
click at [168, 109] on button "button" at bounding box center [167, 110] width 14 height 10
click at [185, 124] on button "Edit Reservation" at bounding box center [193, 123] width 65 height 11
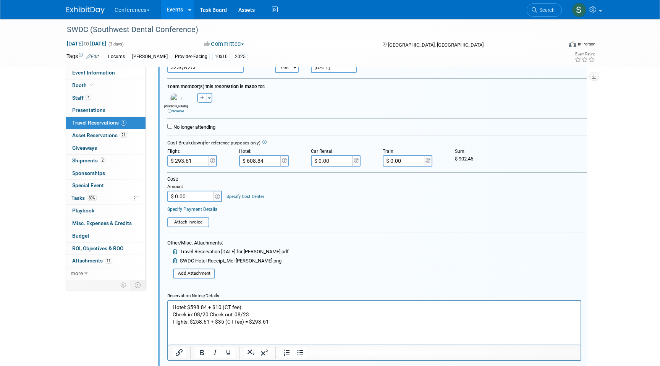
scroll to position [163, 0]
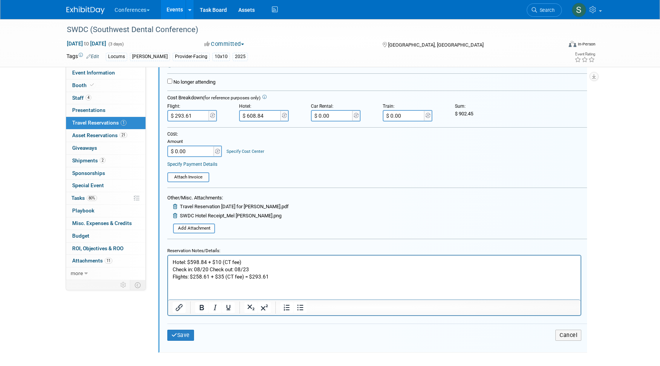
click at [197, 152] on input "$ 0.00" at bounding box center [191, 151] width 48 height 11
type input "$ 902.45"
click at [186, 329] on div "Save Cancel" at bounding box center [377, 335] width 420 height 23
click at [186, 332] on button "Save" at bounding box center [180, 335] width 27 height 11
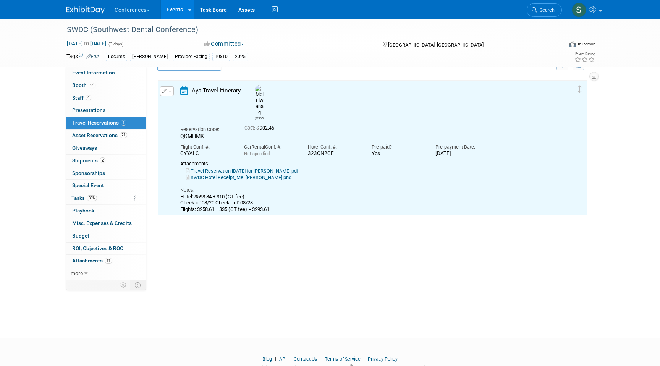
scroll to position [13, 0]
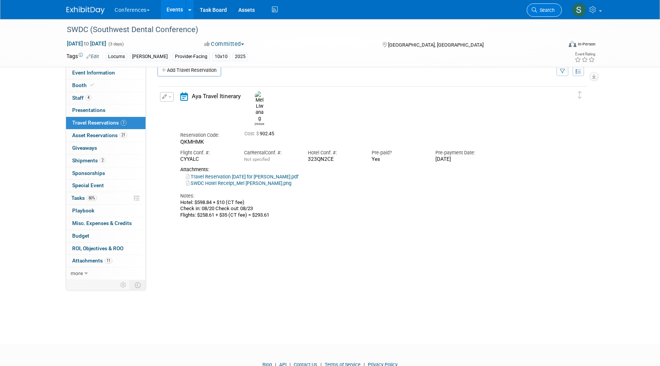
click at [545, 13] on span "Search" at bounding box center [546, 10] width 18 height 6
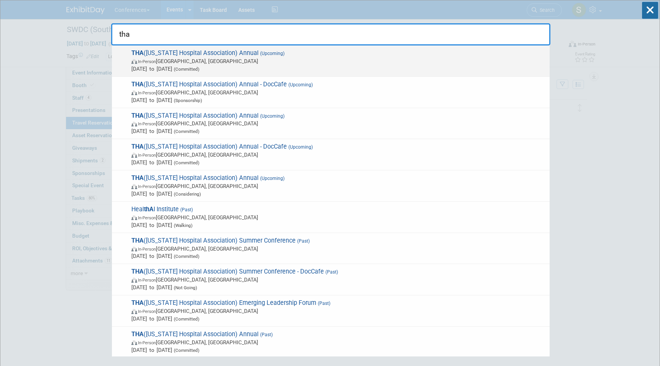
type input "tha"
click at [453, 62] on span "In-Person [GEOGRAPHIC_DATA], [GEOGRAPHIC_DATA]" at bounding box center [338, 61] width 415 height 8
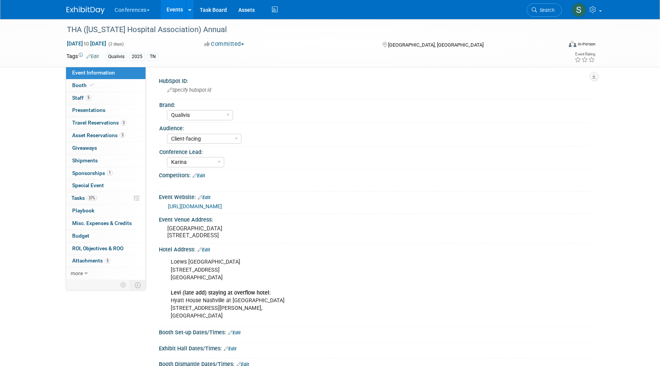
select select "Qualivis"
select select "Client-facing"
select select "Karina"
click at [135, 121] on link "3 Travel Reservations 3" at bounding box center [105, 123] width 79 height 12
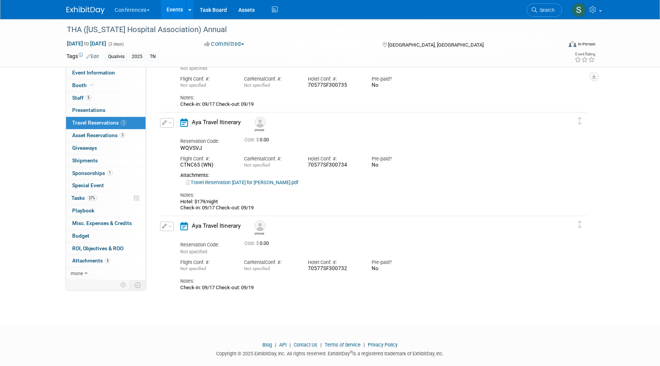
scroll to position [68, 0]
click at [542, 10] on span "Search" at bounding box center [546, 10] width 18 height 6
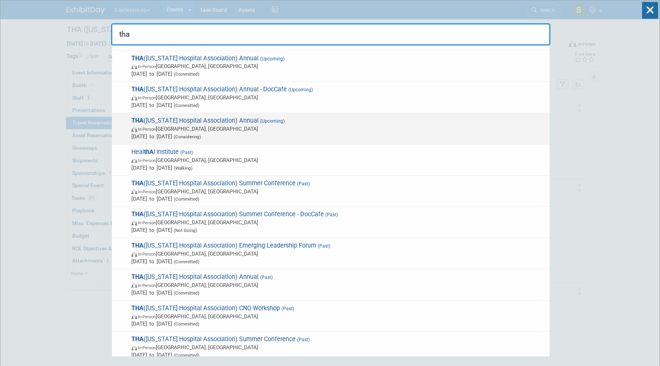
scroll to position [58, 0]
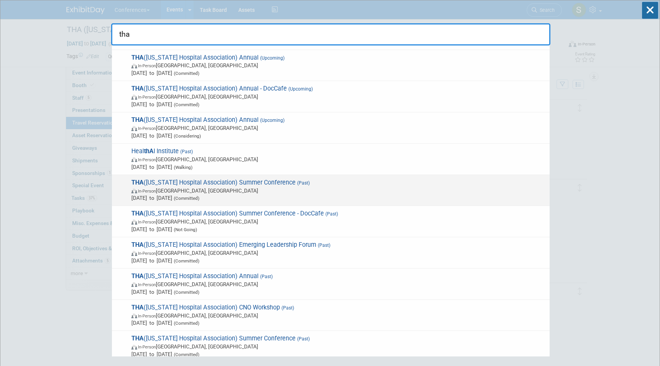
type input "tha"
click at [316, 194] on span "In-Person [GEOGRAPHIC_DATA], [GEOGRAPHIC_DATA]" at bounding box center [338, 191] width 415 height 8
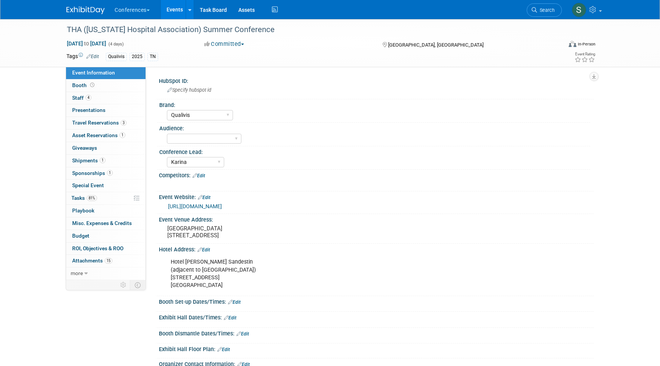
select select "Qualivis"
select select "Karina"
click at [116, 123] on span "Travel Reservations 3" at bounding box center [99, 123] width 54 height 6
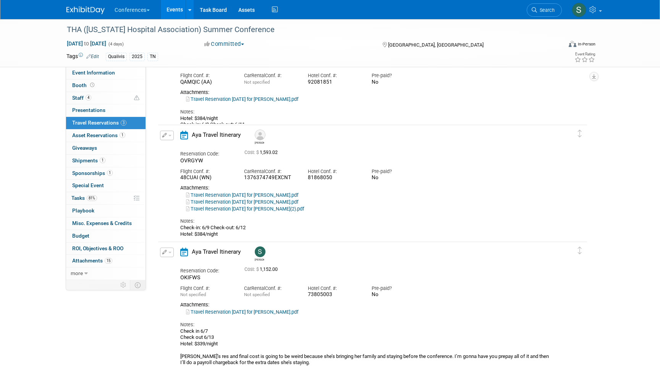
scroll to position [79, 0]
click at [171, 133] on button "button" at bounding box center [167, 135] width 14 height 10
click at [179, 146] on button "Edit Reservation" at bounding box center [193, 148] width 65 height 11
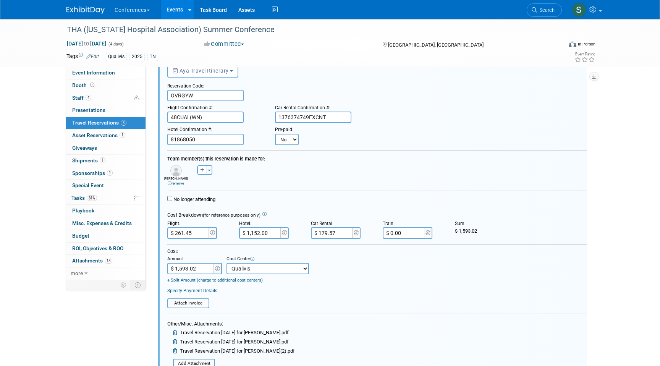
scroll to position [150, 0]
click at [332, 235] on input "$ 179.57" at bounding box center [332, 232] width 43 height 11
type input "$ 186.98"
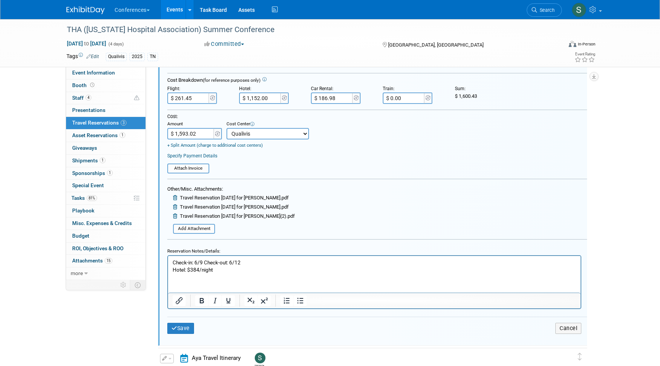
scroll to position [298, 0]
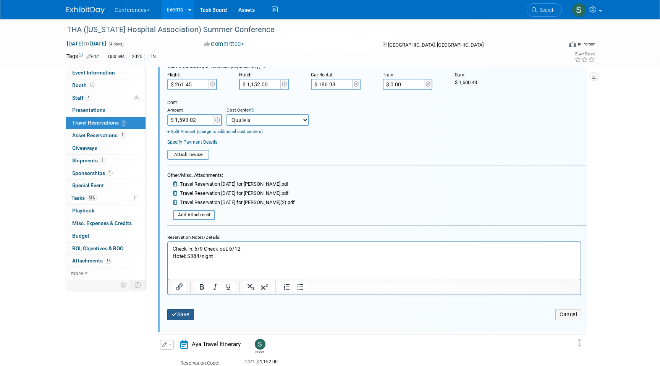
click at [182, 315] on button "Save" at bounding box center [180, 314] width 27 height 11
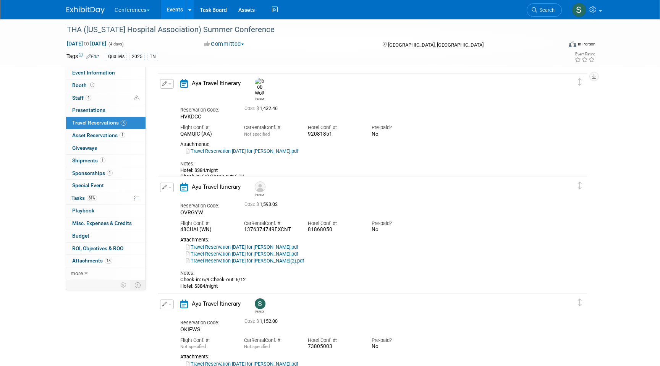
scroll to position [20, 0]
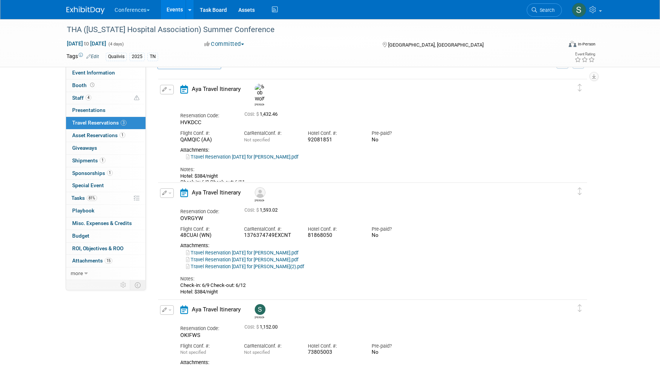
click at [167, 92] on button "button" at bounding box center [167, 90] width 14 height 10
click at [176, 104] on button "Edit Reservation" at bounding box center [193, 102] width 65 height 11
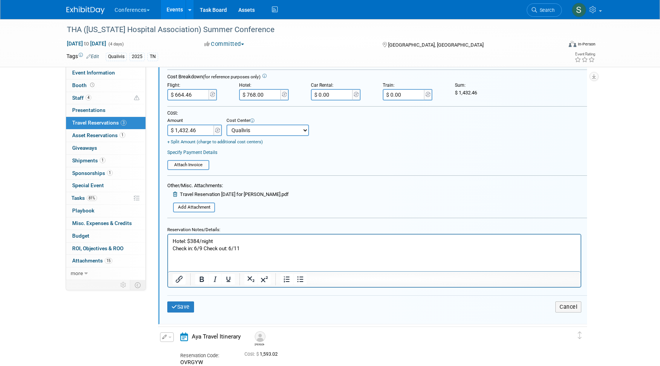
scroll to position [200, 0]
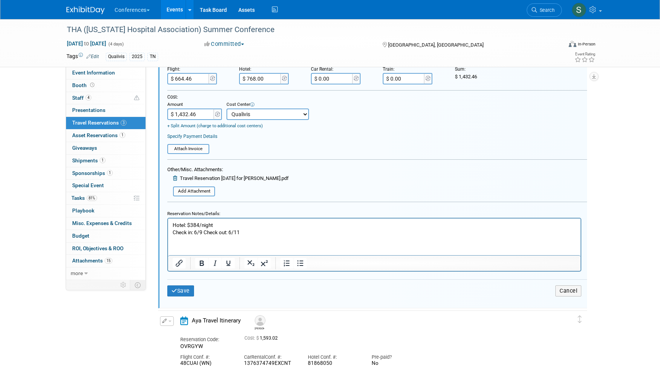
click at [250, 232] on p "Hotel: $384/night Check in: 6/9 Check out: 6/11" at bounding box center [375, 228] width 404 height 15
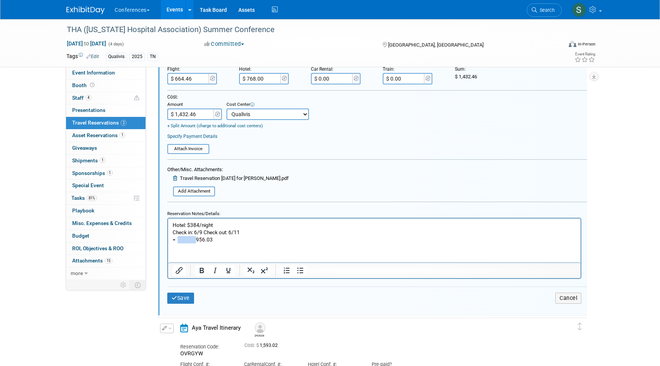
drag, startPoint x: 199, startPoint y: 238, endPoint x: 178, endPoint y: 238, distance: 20.6
click at [178, 238] on p "= 956.03" at bounding box center [375, 239] width 404 height 7
click at [204, 238] on p "= $956.03" at bounding box center [375, 239] width 404 height 7
click at [268, 74] on input "$ 768.00" at bounding box center [260, 78] width 43 height 11
type input "$ 966.03"
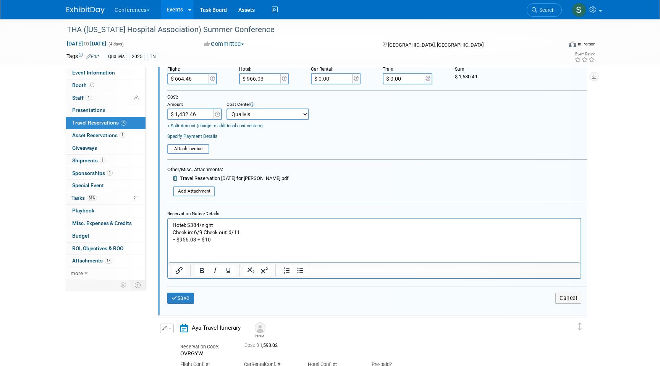
click at [190, 115] on input "$ 1,432.46" at bounding box center [191, 114] width 48 height 11
type input "$ 1,630.49"
click at [183, 300] on button "Save" at bounding box center [180, 298] width 27 height 11
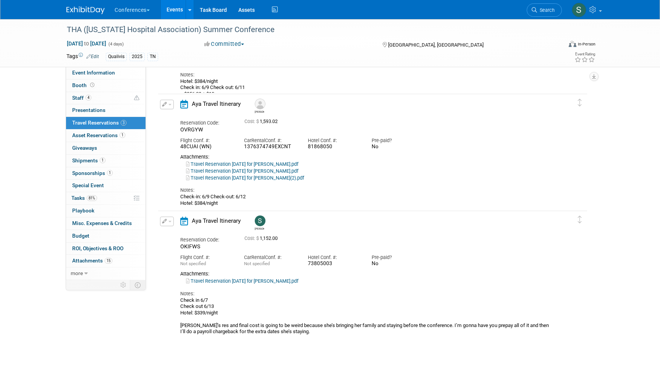
scroll to position [117, 0]
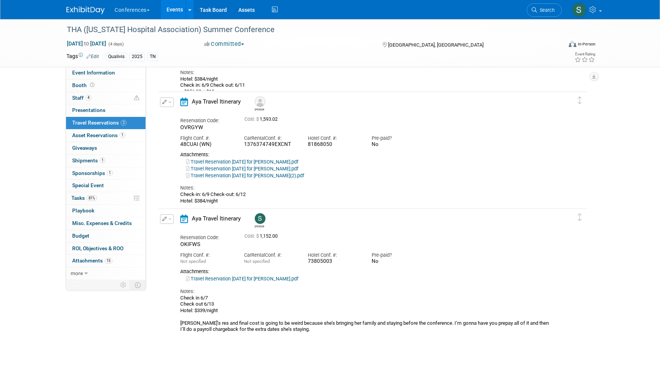
click at [169, 219] on span "button" at bounding box center [170, 220] width 3 height 2
click at [182, 236] on button "Edit Reservation" at bounding box center [193, 232] width 65 height 11
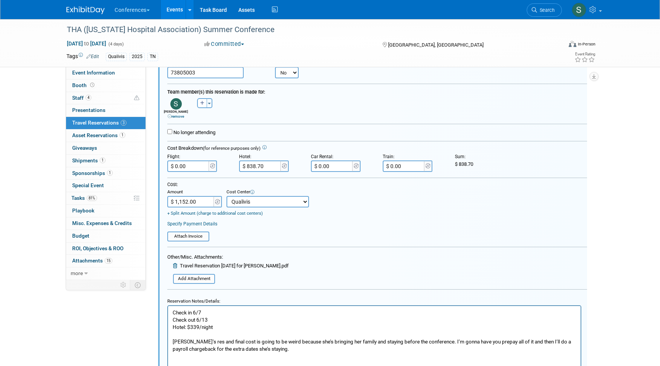
scroll to position [355, 0]
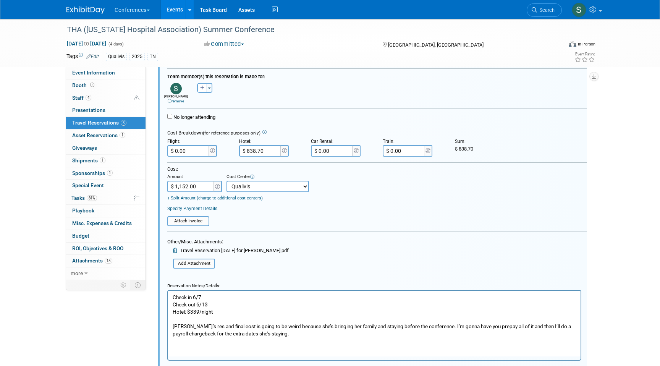
click at [221, 313] on p "Check in 6/7 Check out 6/13 Hotel: $339/night [PERSON_NAME]’s res and final cos…" at bounding box center [375, 315] width 404 height 44
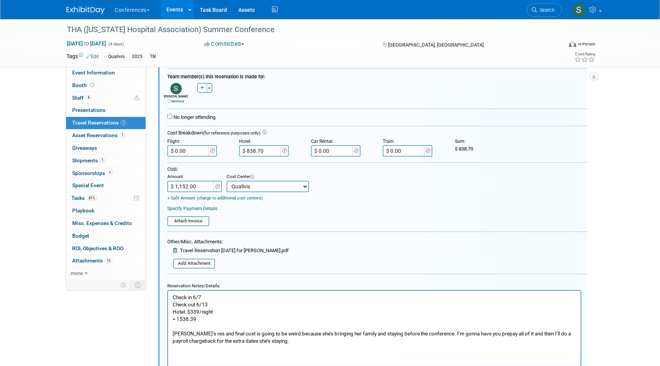
click at [178, 318] on p "= 1538.39 [PERSON_NAME]’s res and final cost is going to be weird because she’s…" at bounding box center [375, 329] width 404 height 29
click at [203, 317] on p "= $1538.39 [PERSON_NAME]’s res and final cost is going to be weird because she’…" at bounding box center [375, 329] width 404 height 29
click at [267, 149] on input "$ 838.70" at bounding box center [260, 150] width 43 height 11
type input "$ 1,548.39"
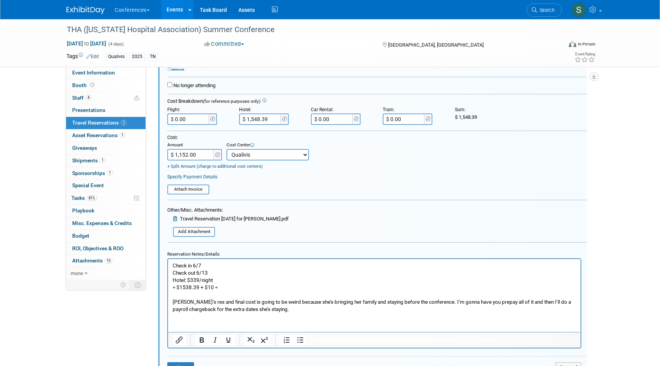
scroll to position [391, 0]
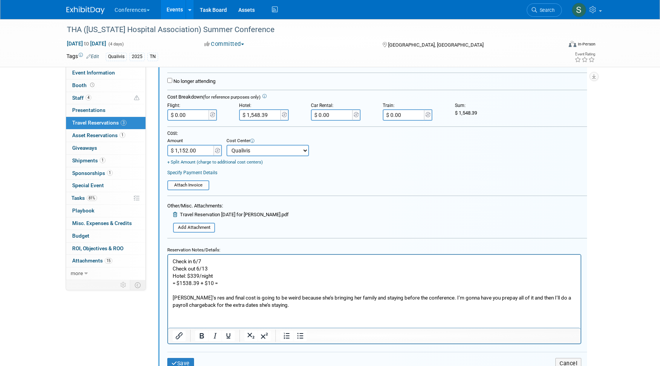
click at [200, 150] on input "$ 1,152.00" at bounding box center [191, 150] width 48 height 11
type input "$ 1,548.39"
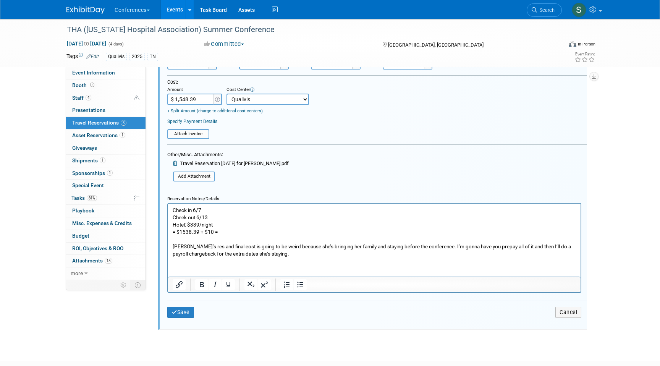
scroll to position [464, 0]
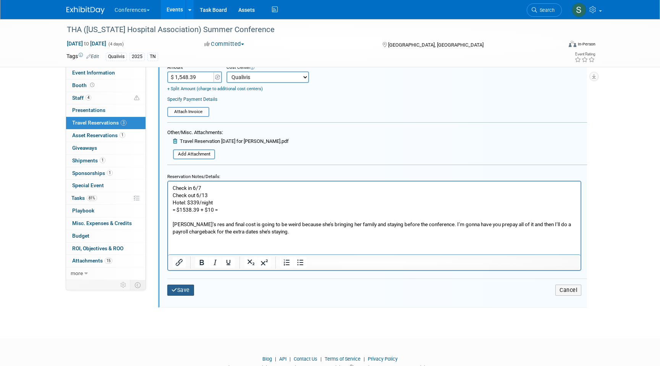
click at [187, 291] on button "Save" at bounding box center [180, 290] width 27 height 11
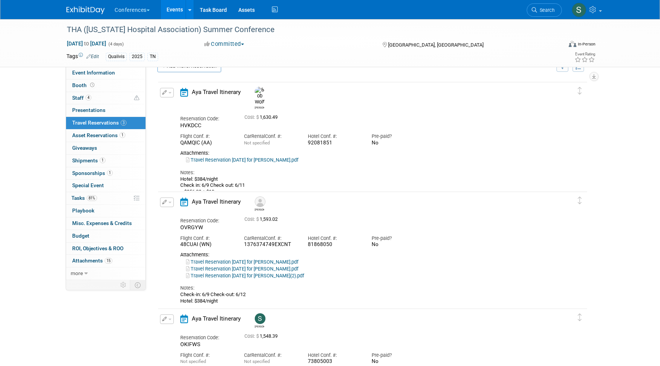
scroll to position [0, 0]
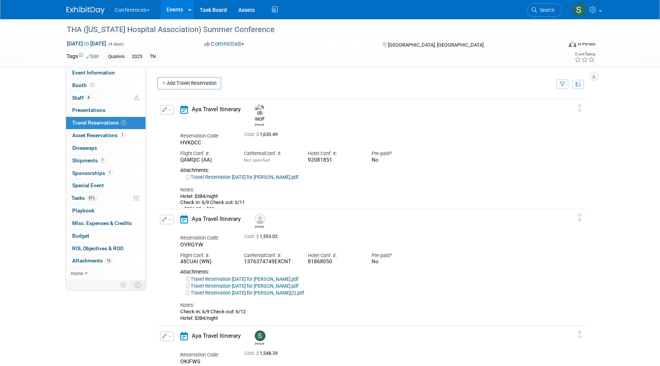
click at [162, 110] on icon "button" at bounding box center [164, 109] width 5 height 5
click at [178, 122] on button "Edit Reservation" at bounding box center [193, 123] width 65 height 11
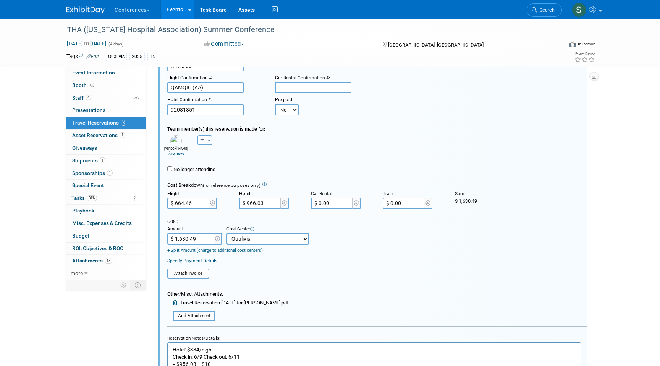
scroll to position [78, 0]
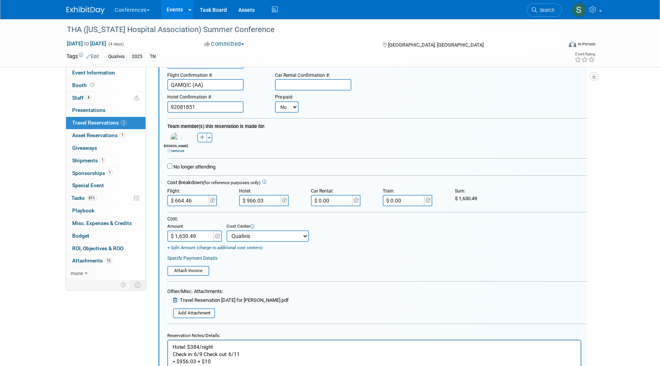
click at [182, 204] on input "$ 664.46" at bounding box center [188, 200] width 43 height 11
click at [183, 202] on input "$ 664.46" at bounding box center [188, 200] width 43 height 11
click at [181, 201] on input "$ 664.46" at bounding box center [188, 200] width 43 height 11
click at [184, 201] on input "$ 694.46" at bounding box center [188, 200] width 43 height 11
type input "$ 699.46"
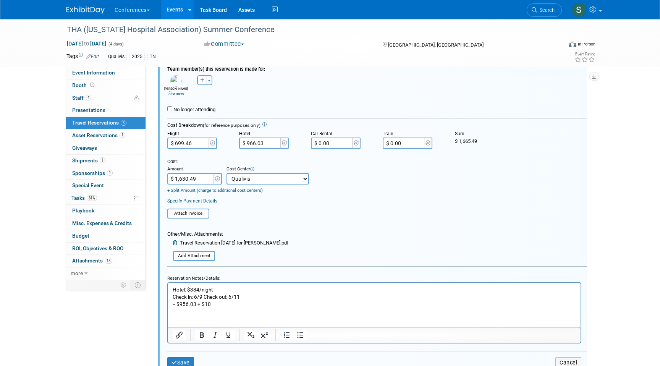
scroll to position [144, 0]
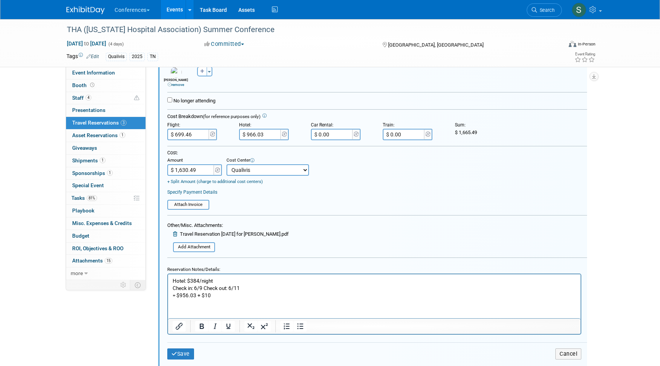
click at [229, 292] on p "Hotel: $384/night Check in: 6/9 Check out: 6/11 = $956.03 + $10" at bounding box center [375, 288] width 404 height 22
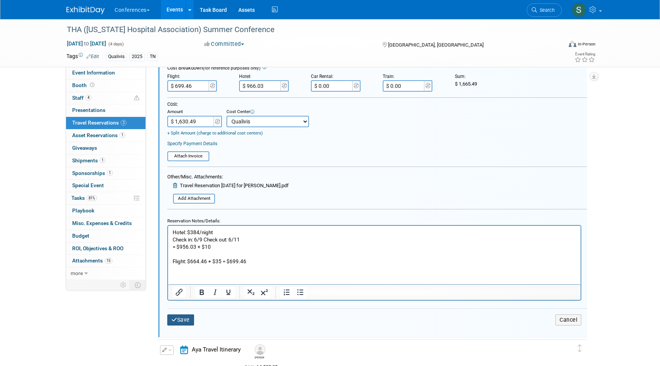
click at [182, 323] on button "Save" at bounding box center [180, 320] width 27 height 11
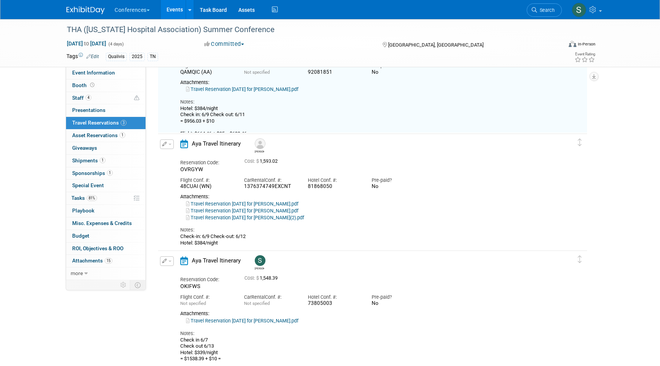
scroll to position [13, 0]
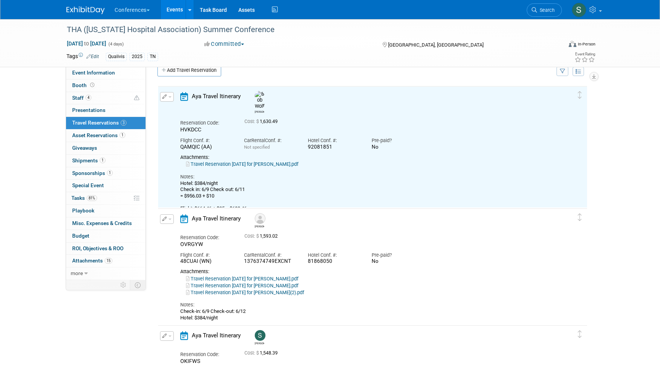
click at [167, 91] on td "Delete Reservation [PERSON_NAME] Reservation Code: HVKDCC 1,630.49" at bounding box center [367, 150] width 418 height 128
click at [167, 96] on icon "button" at bounding box center [164, 96] width 5 height 5
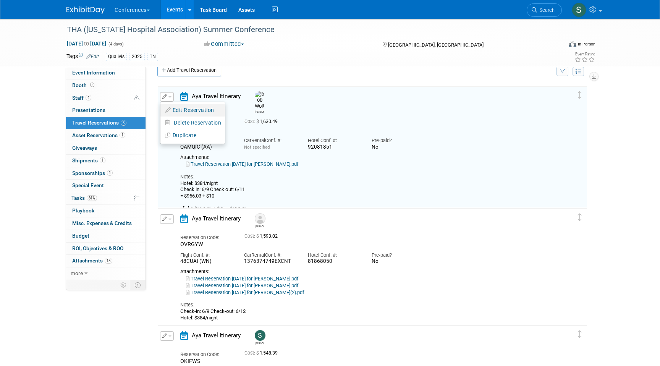
click at [171, 111] on icon "button" at bounding box center [168, 109] width 6 height 5
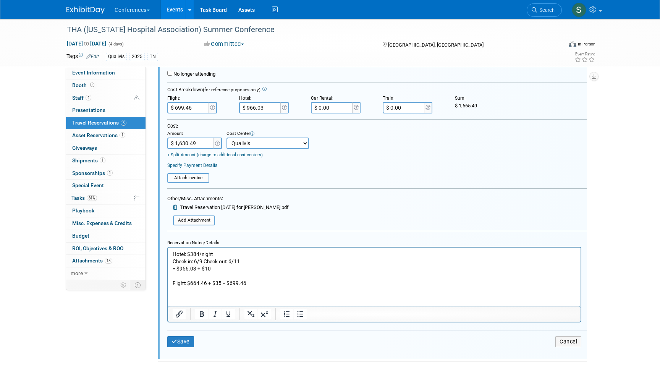
scroll to position [176, 0]
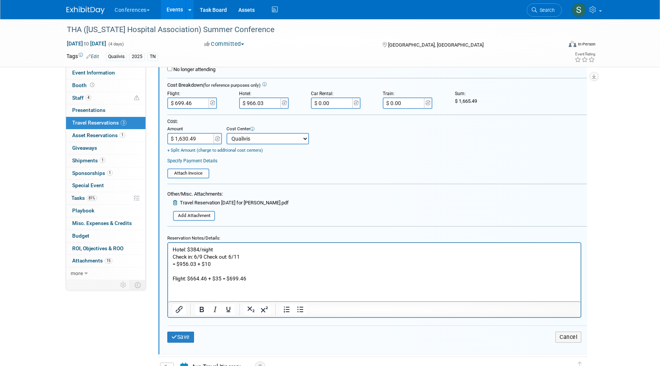
click at [195, 138] on input "$ 1,630.49" at bounding box center [191, 138] width 48 height 11
type input "$ 1,665.49"
click at [184, 342] on button "Save" at bounding box center [180, 337] width 27 height 11
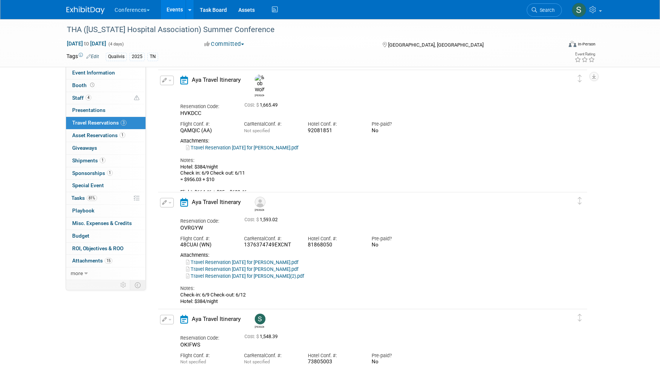
scroll to position [32, 0]
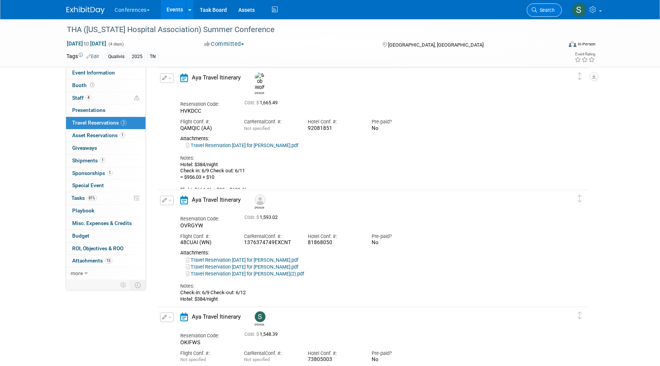
click at [541, 14] on link "Search" at bounding box center [544, 9] width 35 height 13
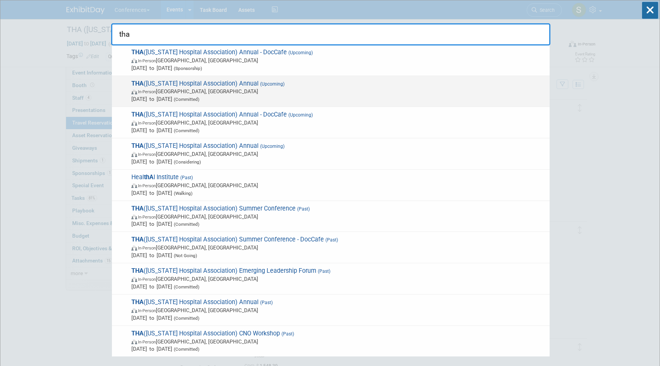
scroll to position [33, 0]
type input "tha"
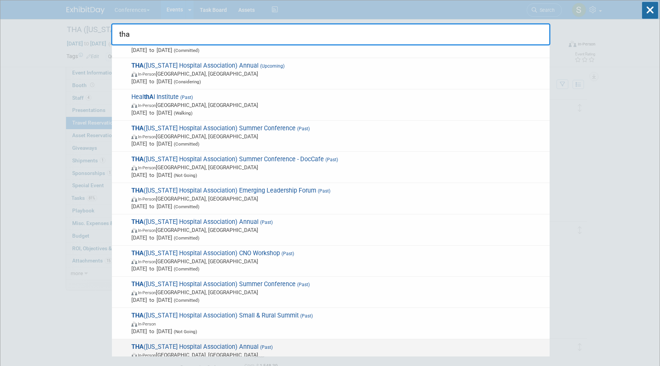
scroll to position [112, 0]
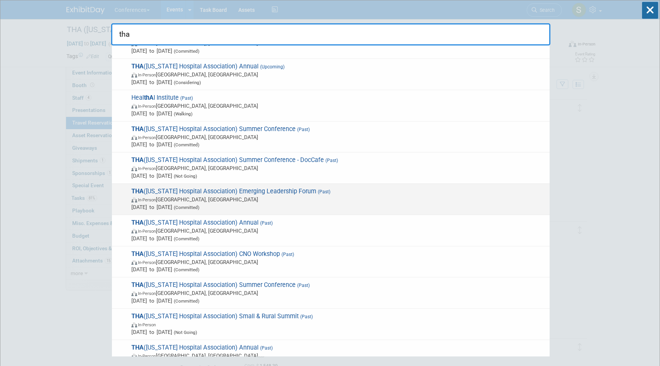
click at [320, 198] on span "In-Person Lubbock, TX" at bounding box center [338, 200] width 415 height 8
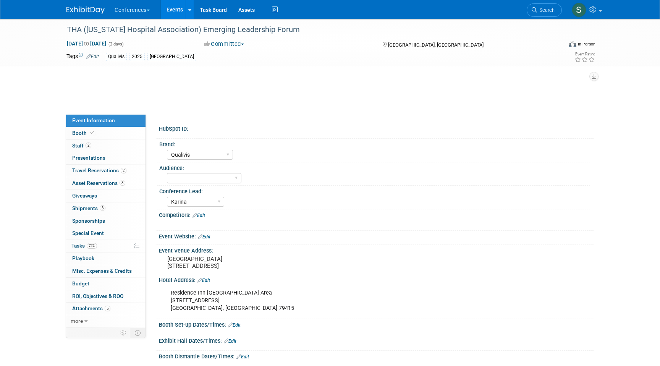
select select "Qualivis"
select select "Karina"
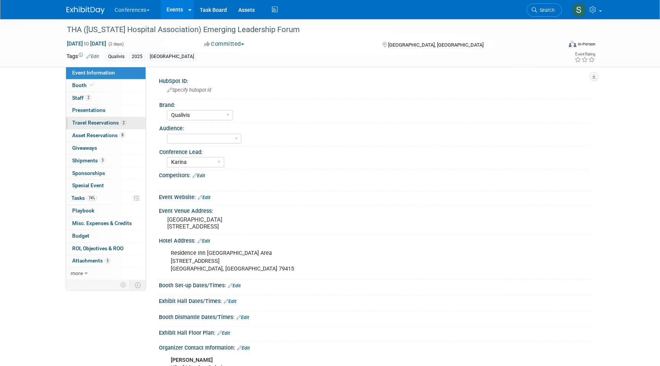
click at [101, 122] on span "Travel Reservations 2" at bounding box center [99, 123] width 54 height 6
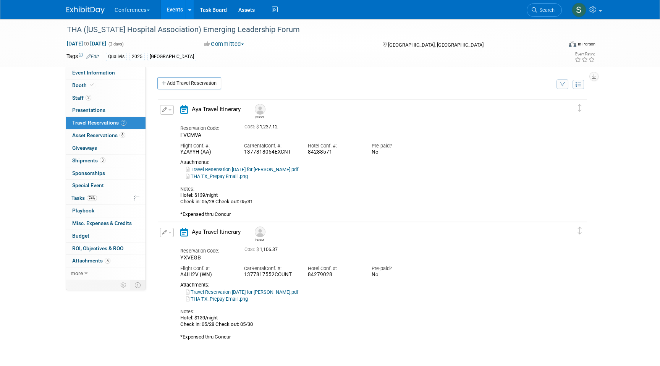
click at [170, 232] on button "button" at bounding box center [167, 233] width 14 height 10
click at [176, 243] on button "Edit Reservation" at bounding box center [193, 245] width 65 height 11
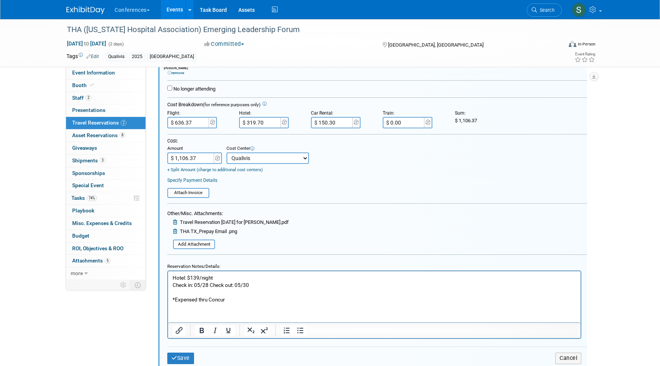
scroll to position [283, 0]
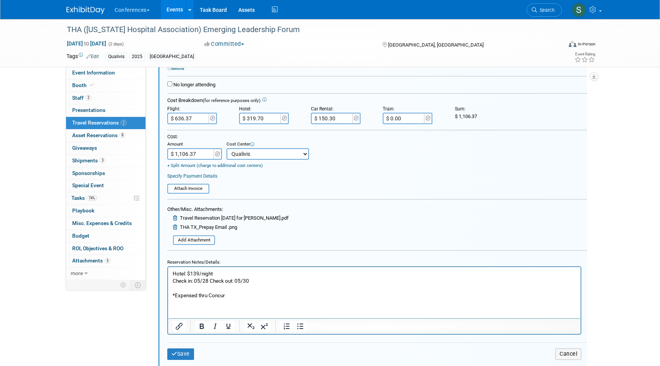
click at [262, 278] on p "Hotel: $139/night Check in: 05/28 Check out: 05/30 *Expensed thru Concur" at bounding box center [375, 284] width 404 height 29
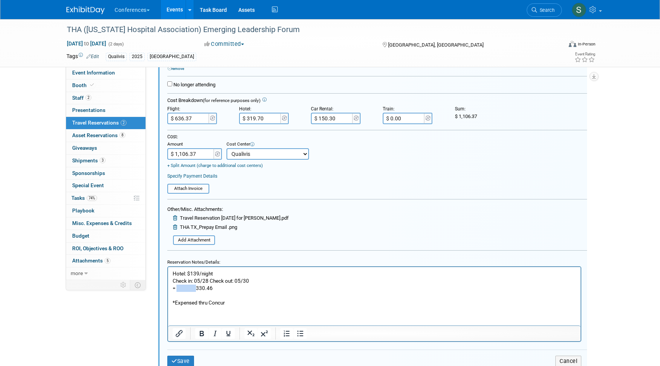
drag, startPoint x: 199, startPoint y: 289, endPoint x: 177, endPoint y: 290, distance: 21.4
click at [177, 290] on p "= 330.46 *Expensed thru Concur" at bounding box center [375, 296] width 404 height 22
click at [201, 288] on p "= $330.46 *Expensed thru Concur" at bounding box center [375, 296] width 404 height 22
click at [266, 117] on input "$ 319.70" at bounding box center [260, 118] width 43 height 11
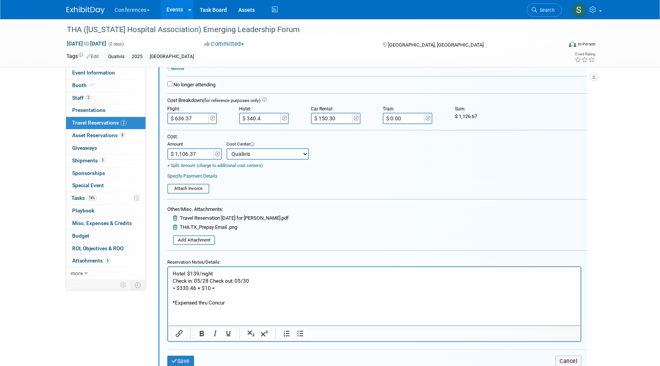
type input "$ 340.46"
click at [327, 118] on input "$ 150.30" at bounding box center [332, 118] width 43 height 11
click at [337, 118] on input "$ 164.00" at bounding box center [332, 118] width 43 height 11
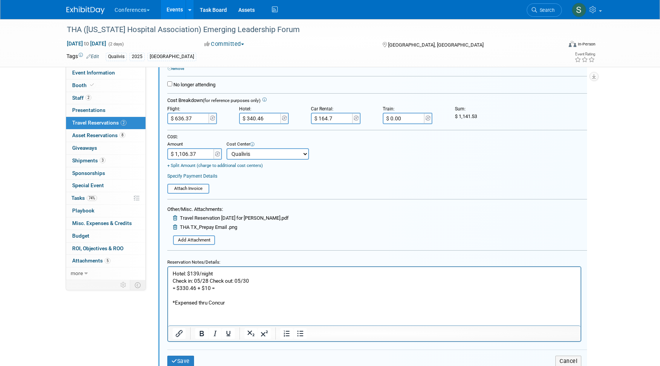
type input "$ 164.78"
click at [203, 155] on input "$ 1,106.37" at bounding box center [191, 153] width 48 height 11
type input "$ 1,141.61"
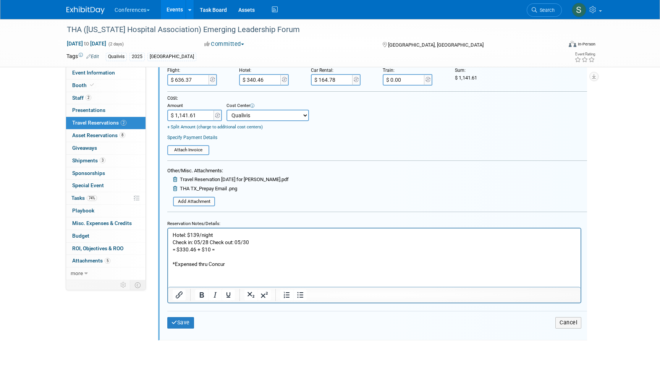
scroll to position [335, 0]
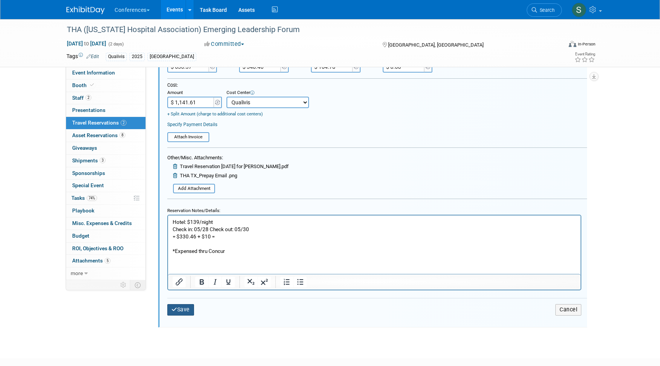
click at [182, 308] on button "Save" at bounding box center [180, 309] width 27 height 11
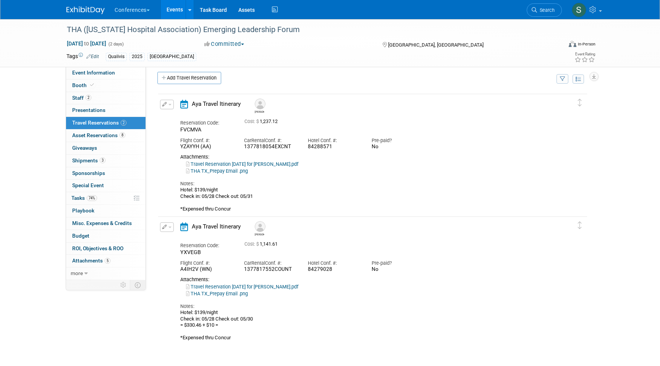
scroll to position [0, 0]
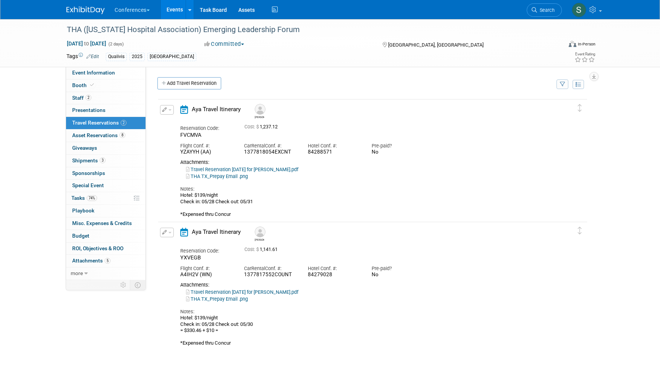
click at [164, 111] on icon "button" at bounding box center [164, 109] width 5 height 5
click at [169, 123] on icon "button" at bounding box center [168, 122] width 6 height 5
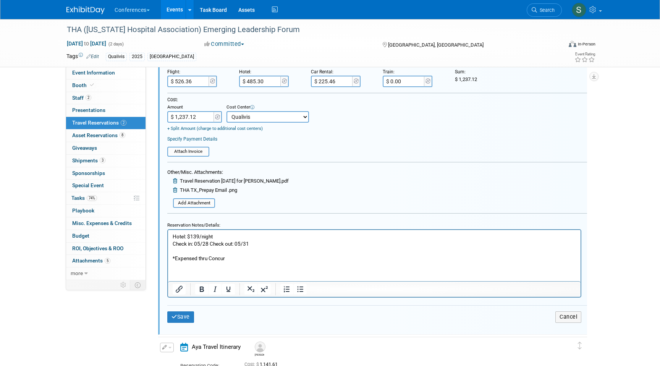
scroll to position [229, 0]
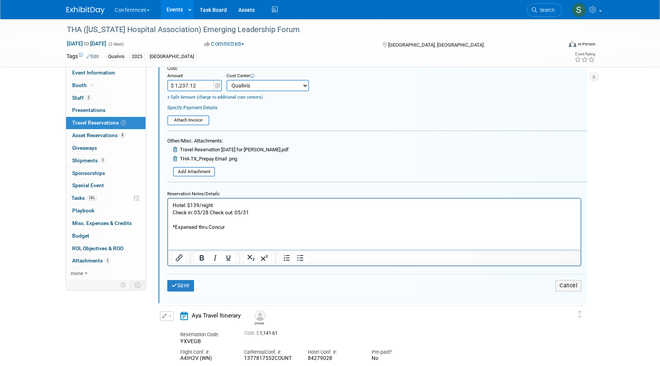
click at [263, 213] on p "Hotel: $139/night Check in: 05/28 Check out: 05/31 *Expensed thru Concur" at bounding box center [375, 216] width 404 height 29
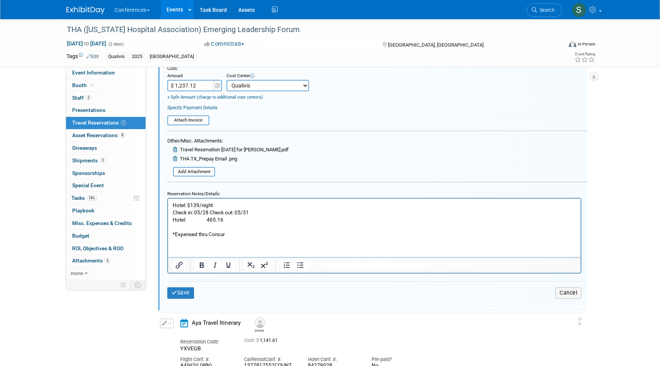
click at [211, 219] on p "Hotel: 465.16 *Expensed thru Concur" at bounding box center [375, 227] width 404 height 22
click at [220, 220] on p "Hotel: $465.16 *Expensed thru Concur" at bounding box center [375, 227] width 404 height 22
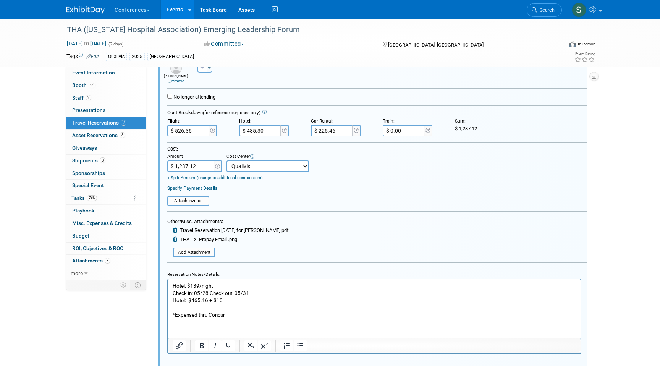
scroll to position [145, 0]
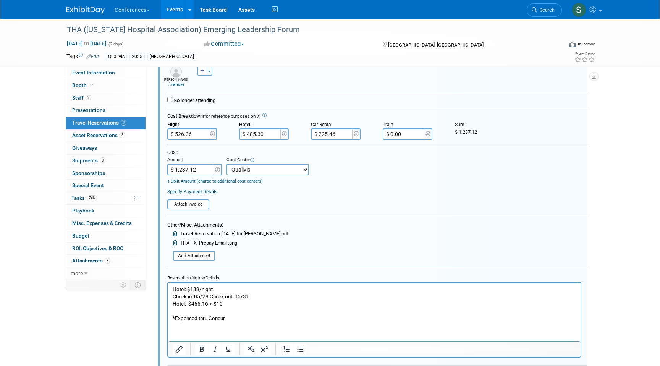
click at [255, 134] on input "$ 485.30" at bounding box center [260, 133] width 43 height 11
click at [269, 133] on input "$ 475.30" at bounding box center [260, 133] width 43 height 11
type input "$ 475.16"
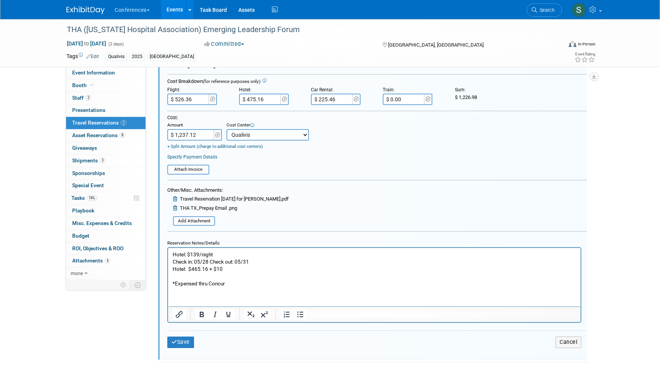
scroll to position [193, 0]
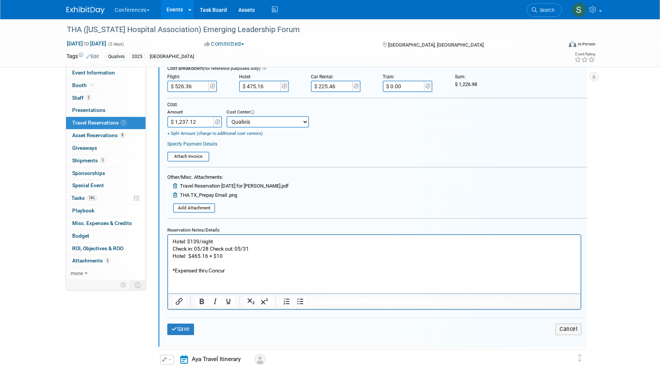
click at [334, 88] on input "$ 225.46" at bounding box center [332, 86] width 43 height 11
type input "$ 299.16"
click at [203, 121] on input "$ 1,237.12" at bounding box center [191, 121] width 48 height 11
type input "$ 1,300.68"
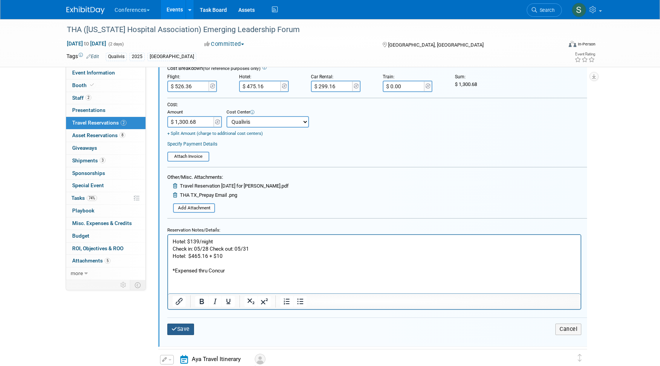
click at [183, 329] on button "Save" at bounding box center [180, 329] width 27 height 11
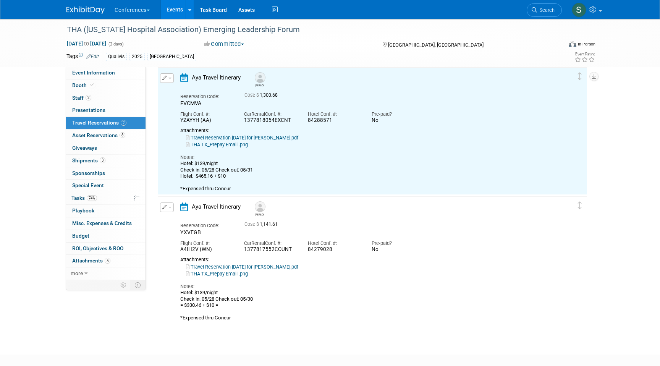
scroll to position [13, 0]
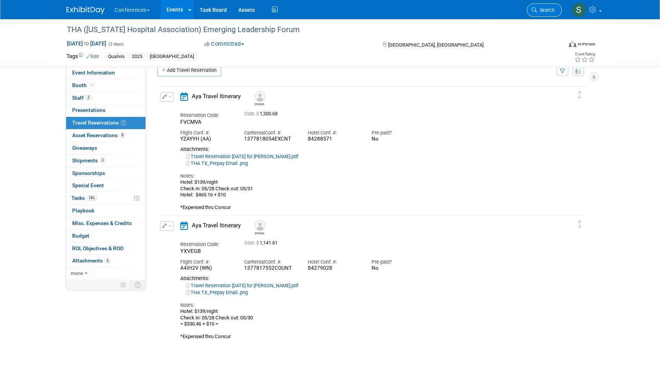
click at [537, 12] on icon at bounding box center [534, 9] width 5 height 5
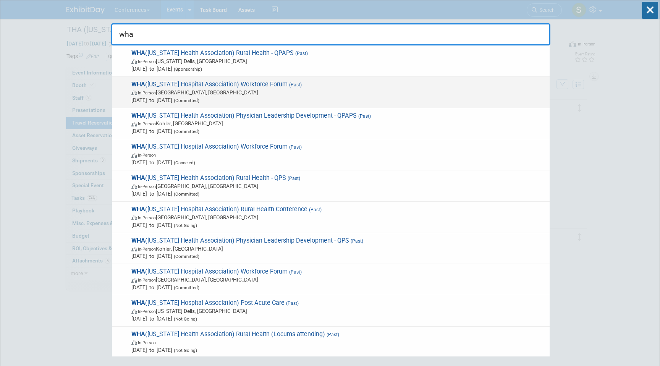
type input "wha"
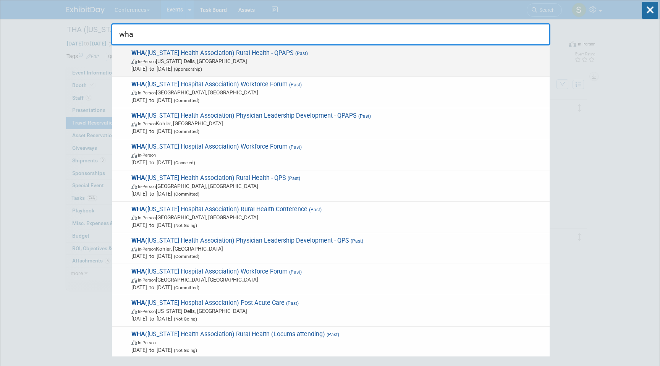
click at [318, 54] on span "WHA (Wisconsin Health Association) Rural Health - QPAPS (Past) In-Person Wiscon…" at bounding box center [337, 60] width 417 height 23
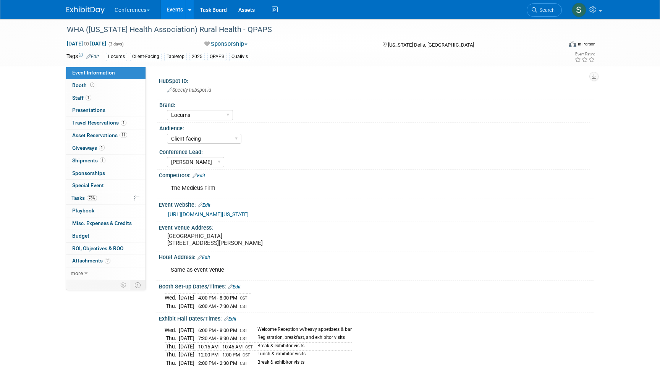
select select "Locums"
select select "Client-facing"
select select "[PERSON_NAME]"
click at [128, 123] on link "1 Travel Reservations 1" at bounding box center [105, 123] width 79 height 12
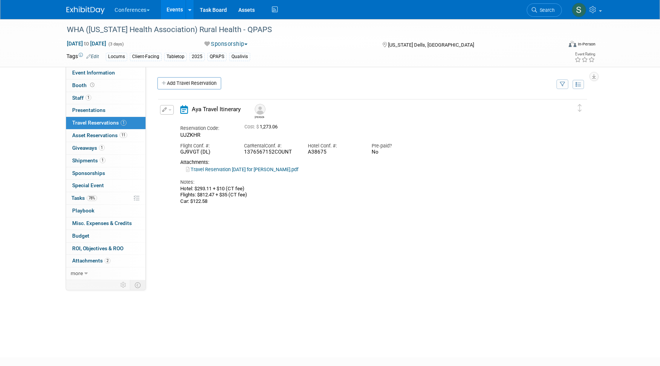
click at [166, 109] on icon "button" at bounding box center [164, 109] width 5 height 5
click at [172, 120] on button "Edit Reservation" at bounding box center [193, 123] width 65 height 11
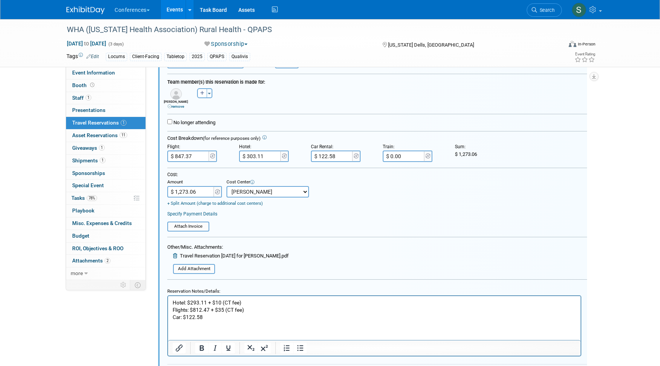
scroll to position [128, 0]
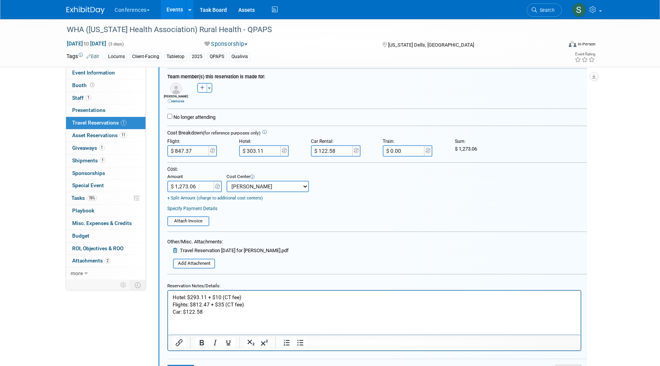
click at [225, 304] on p "Hotel: $293.11 + $10 (CT fee) Flights: $812.47 + $35 (CT fee) Car: $122.58" at bounding box center [375, 304] width 404 height 22
click at [241, 295] on p "Hotel: $293.11 + $10 (CT fee) Flights: $812.47 + $35 (CT fee) Car: $122.58" at bounding box center [375, 304] width 404 height 22
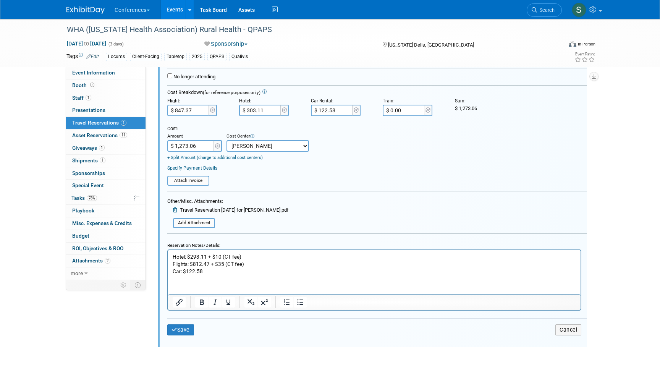
scroll to position [197, 0]
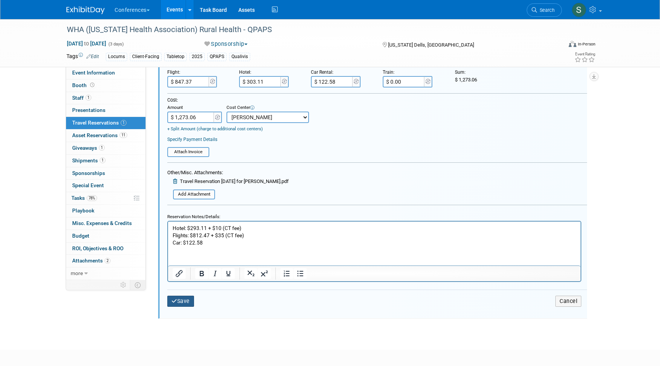
click at [184, 304] on button "Save" at bounding box center [180, 301] width 27 height 11
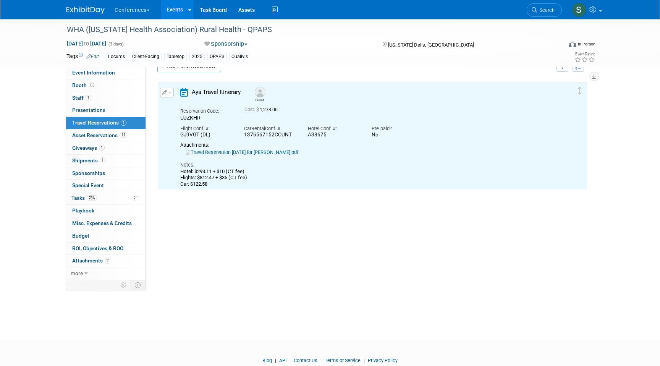
scroll to position [13, 0]
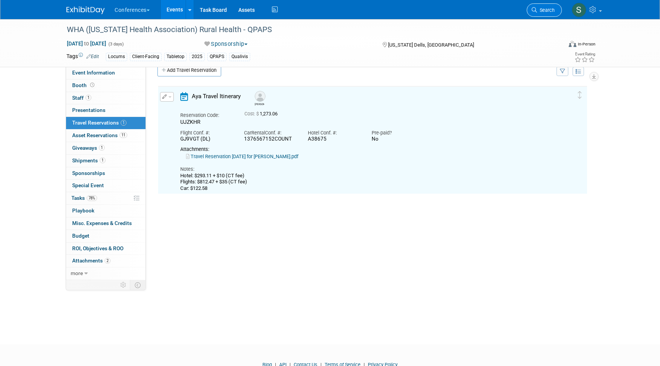
click at [540, 13] on link "Search" at bounding box center [544, 9] width 35 height 13
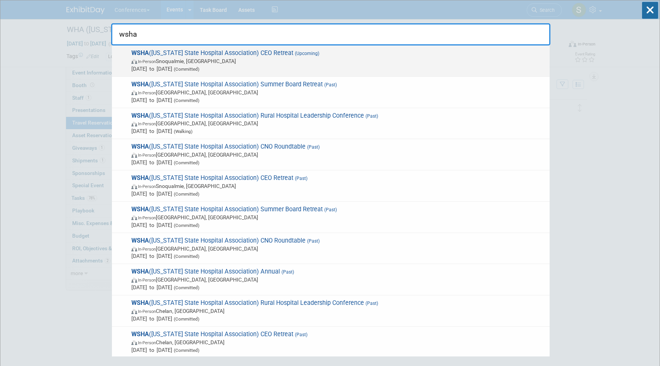
type input "wsha"
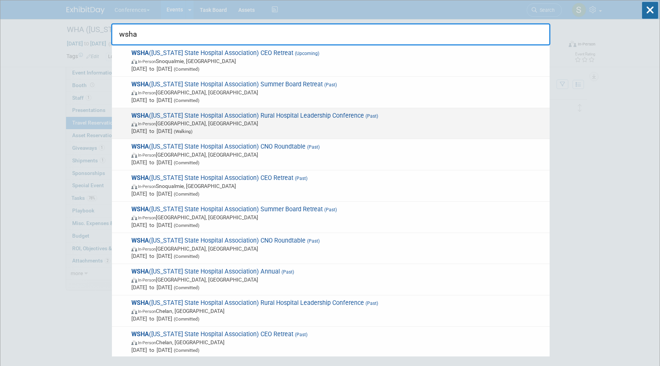
click at [231, 128] on span "[DATE] to [DATE] (Walking)" at bounding box center [338, 131] width 415 height 8
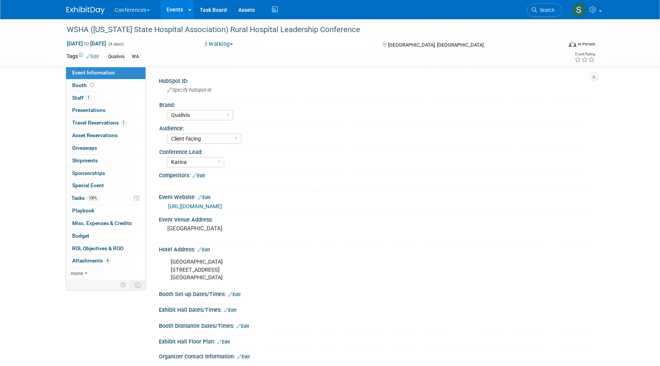
select select "Qualivis"
select select "Client-facing"
select select "Karina"
click at [126, 120] on link "1 Travel Reservations 1" at bounding box center [105, 123] width 79 height 12
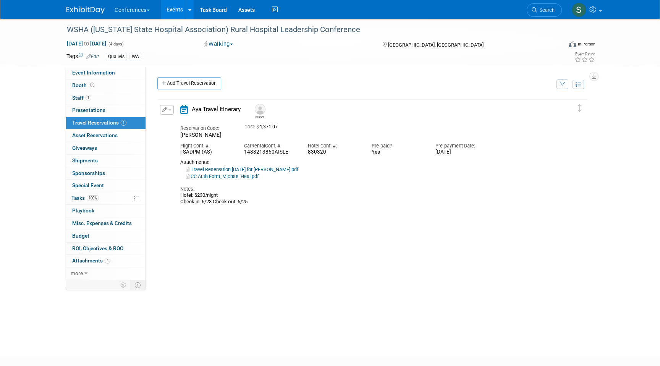
click at [166, 113] on button "button" at bounding box center [167, 110] width 14 height 10
click at [169, 120] on button "Edit Reservation" at bounding box center [193, 123] width 65 height 11
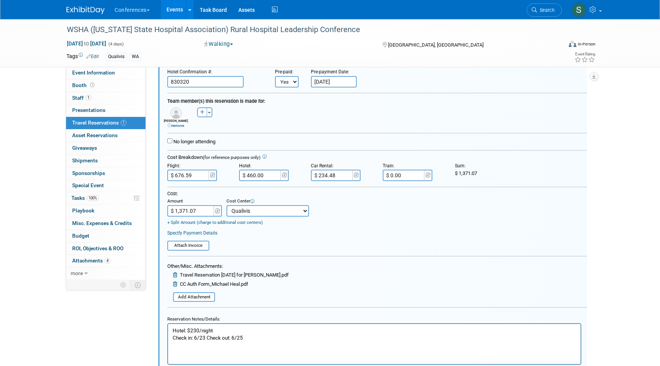
scroll to position [105, 0]
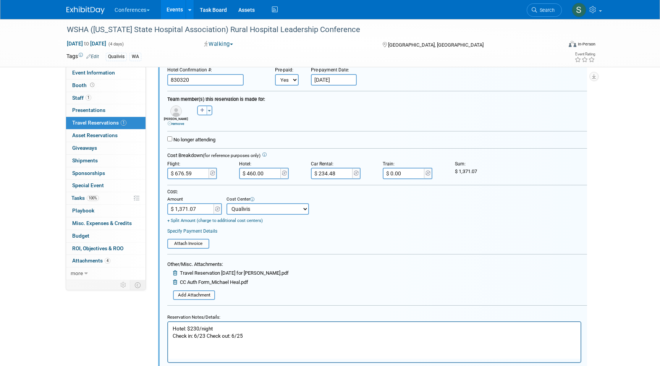
click at [332, 173] on input "$ 234.48" at bounding box center [332, 173] width 43 height 11
click at [333, 173] on input "$ 234.48" at bounding box center [332, 173] width 43 height 11
click at [334, 173] on input "$ 234.48" at bounding box center [332, 173] width 43 height 11
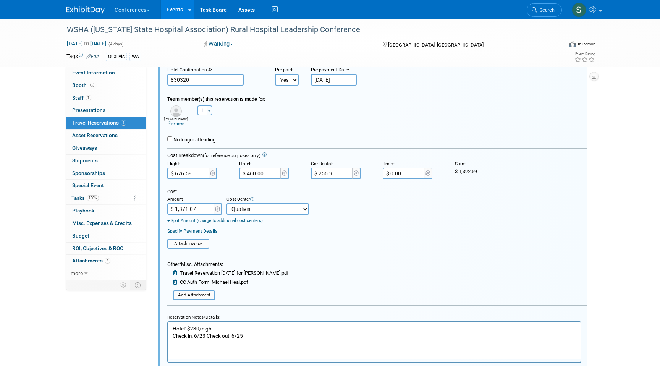
type input "$ 256.98"
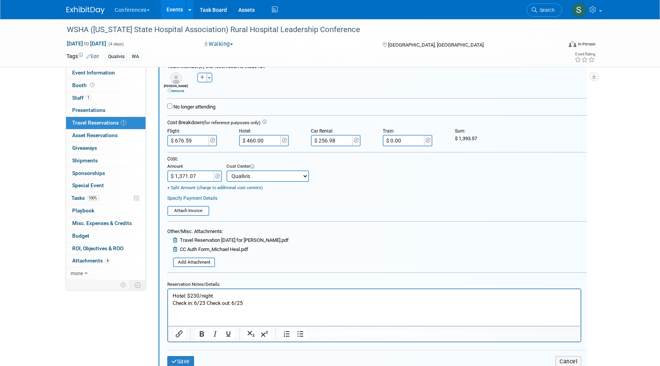
scroll to position [155, 0]
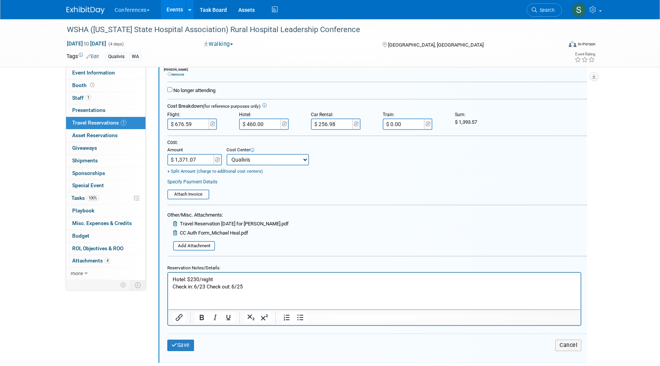
click at [181, 123] on input "$ 676.59" at bounding box center [188, 123] width 43 height 11
click at [183, 123] on input "$ 676.59" at bounding box center [188, 123] width 43 height 11
click at [274, 283] on p "Hotel: $230/night Check in: 6/23 Check out: 6/25" at bounding box center [375, 283] width 404 height 15
click at [271, 287] on p "Hotel: $230/night Check in: 6/23 Check out: 6/25" at bounding box center [375, 283] width 404 height 15
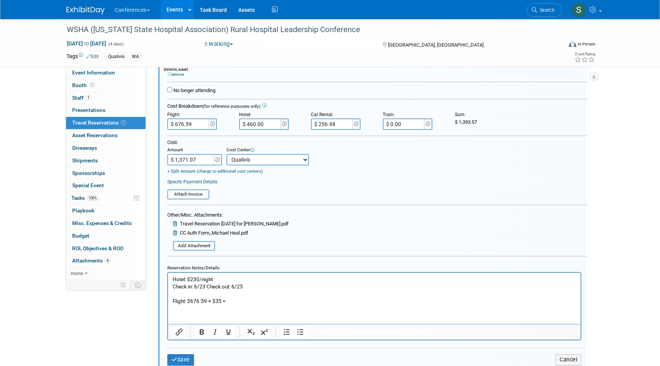
click at [235, 301] on p "Flight: $676.59 + $35 =" at bounding box center [375, 301] width 404 height 7
click at [184, 123] on input "$ 676.59" at bounding box center [188, 123] width 43 height 11
type input "$ 711.59"
click at [201, 159] on input "$ 1,371.07" at bounding box center [191, 159] width 48 height 11
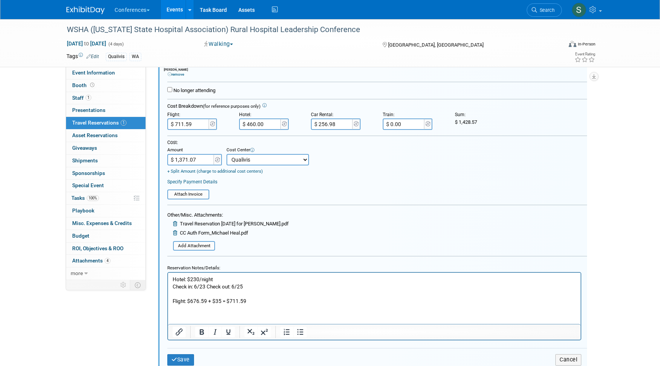
click at [186, 159] on input "$ 1,371.07" at bounding box center [191, 159] width 48 height 11
drag, startPoint x: 193, startPoint y: 159, endPoint x: 178, endPoint y: 159, distance: 14.5
click at [178, 159] on input "$ 1,371.07" at bounding box center [191, 159] width 48 height 11
type input "$ 1,428.57"
click at [178, 358] on button "Save" at bounding box center [180, 359] width 27 height 11
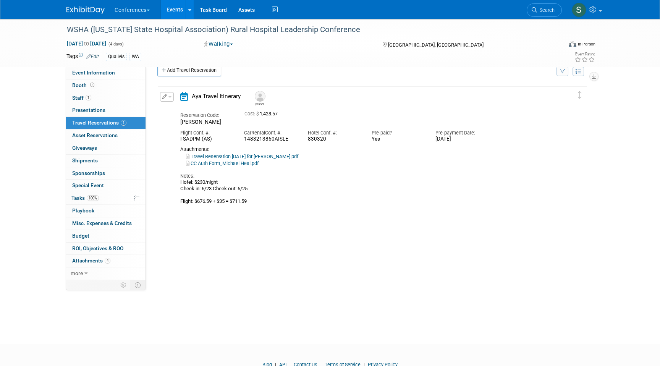
scroll to position [0, 0]
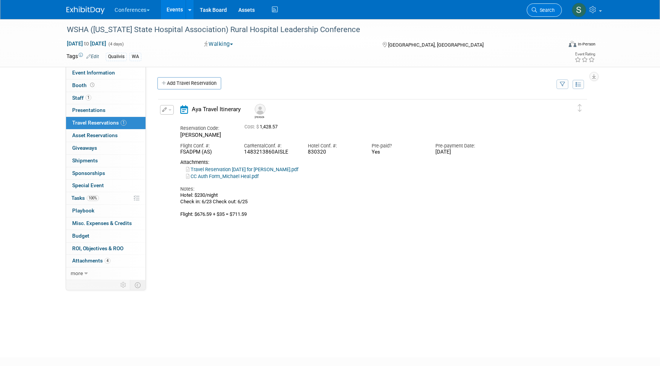
click at [541, 11] on span "Search" at bounding box center [546, 10] width 18 height 6
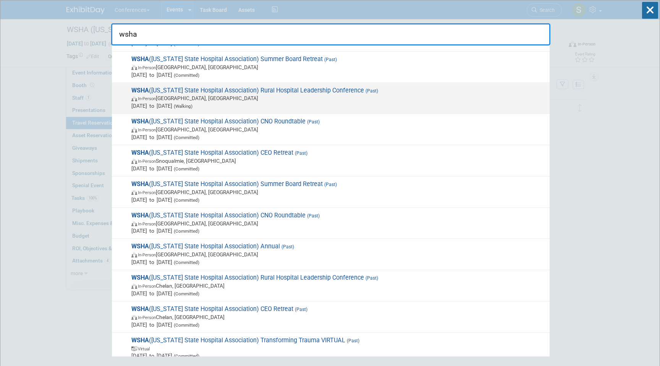
scroll to position [15, 0]
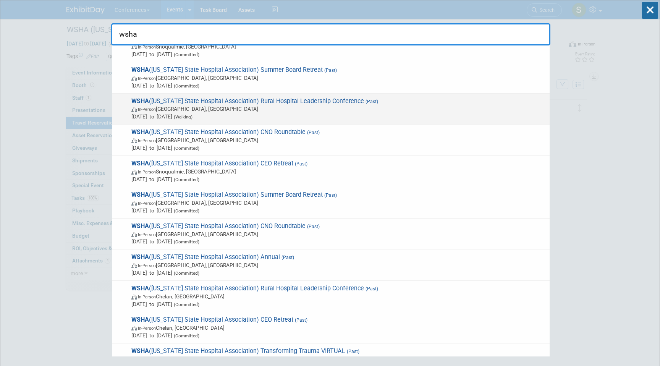
type input "wsha"
click at [339, 113] on span "Jun 22, 2025 to Jun 25, 2025 (Walking)" at bounding box center [338, 117] width 415 height 8
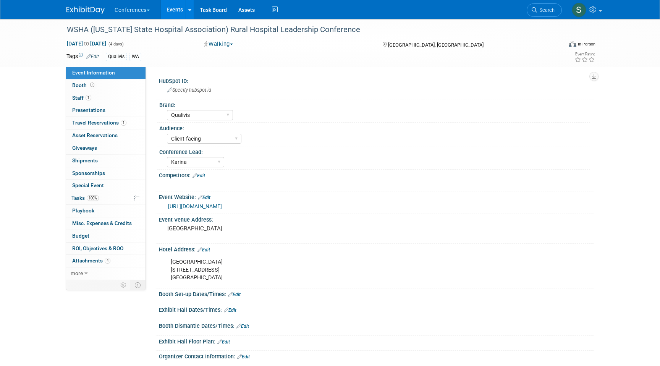
select select "Qualivis"
select select "Client-facing"
select select "Karina"
